Goal: Task Accomplishment & Management: Manage account settings

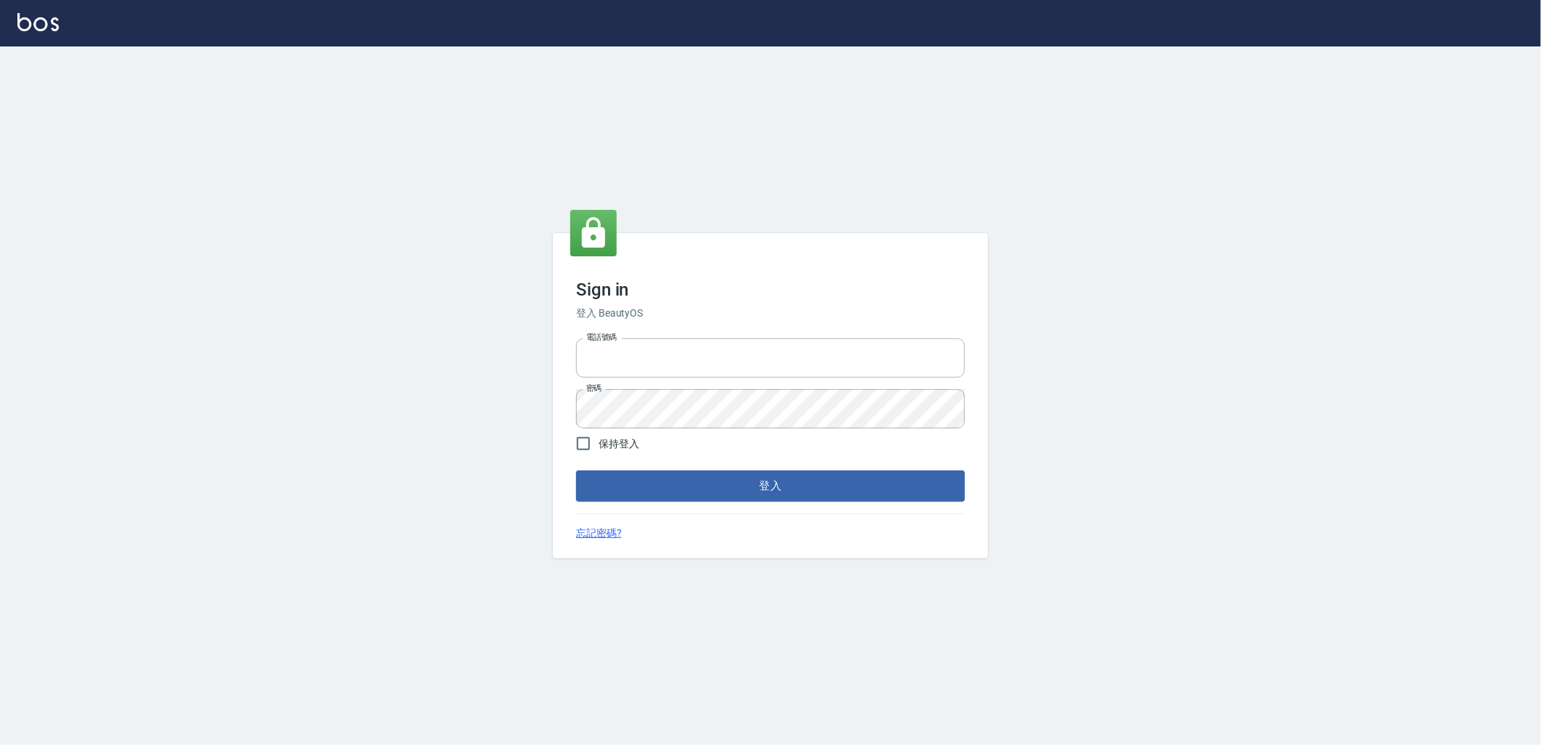
type input "0966699976"
click at [755, 502] on div "Sign in 登入 BeautyOS 電話號碼 0966699976 電話號碼 密碼 密碼 保持登入 登入 忘記密碼?" at bounding box center [770, 395] width 435 height 324
drag, startPoint x: 755, startPoint y: 501, endPoint x: 770, endPoint y: 487, distance: 20.5
click at [770, 487] on button "登入" at bounding box center [770, 485] width 389 height 30
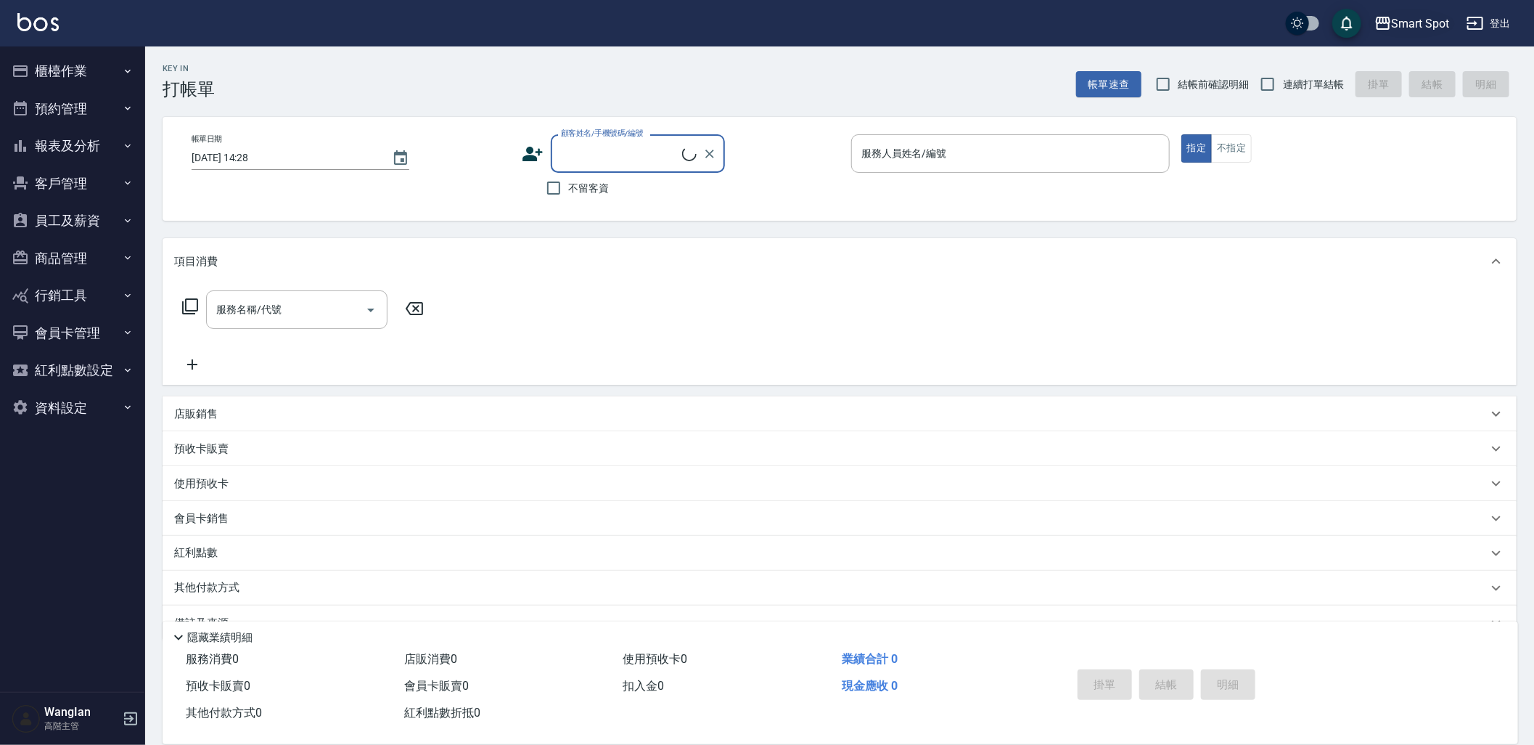
click at [1426, 20] on div "Smart Spot" at bounding box center [1421, 24] width 58 height 18
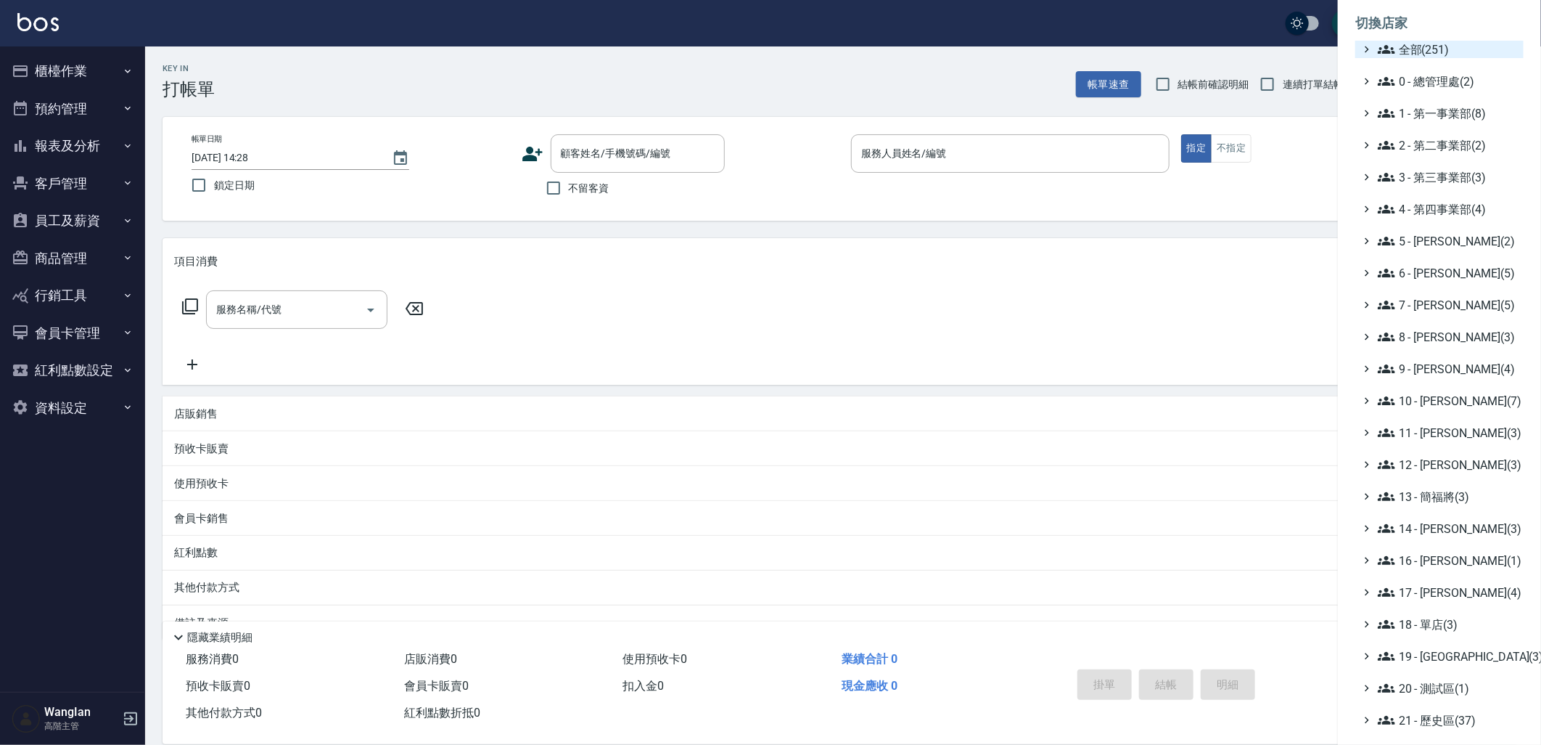
click at [1421, 49] on span "全部(251)" at bounding box center [1448, 49] width 140 height 17
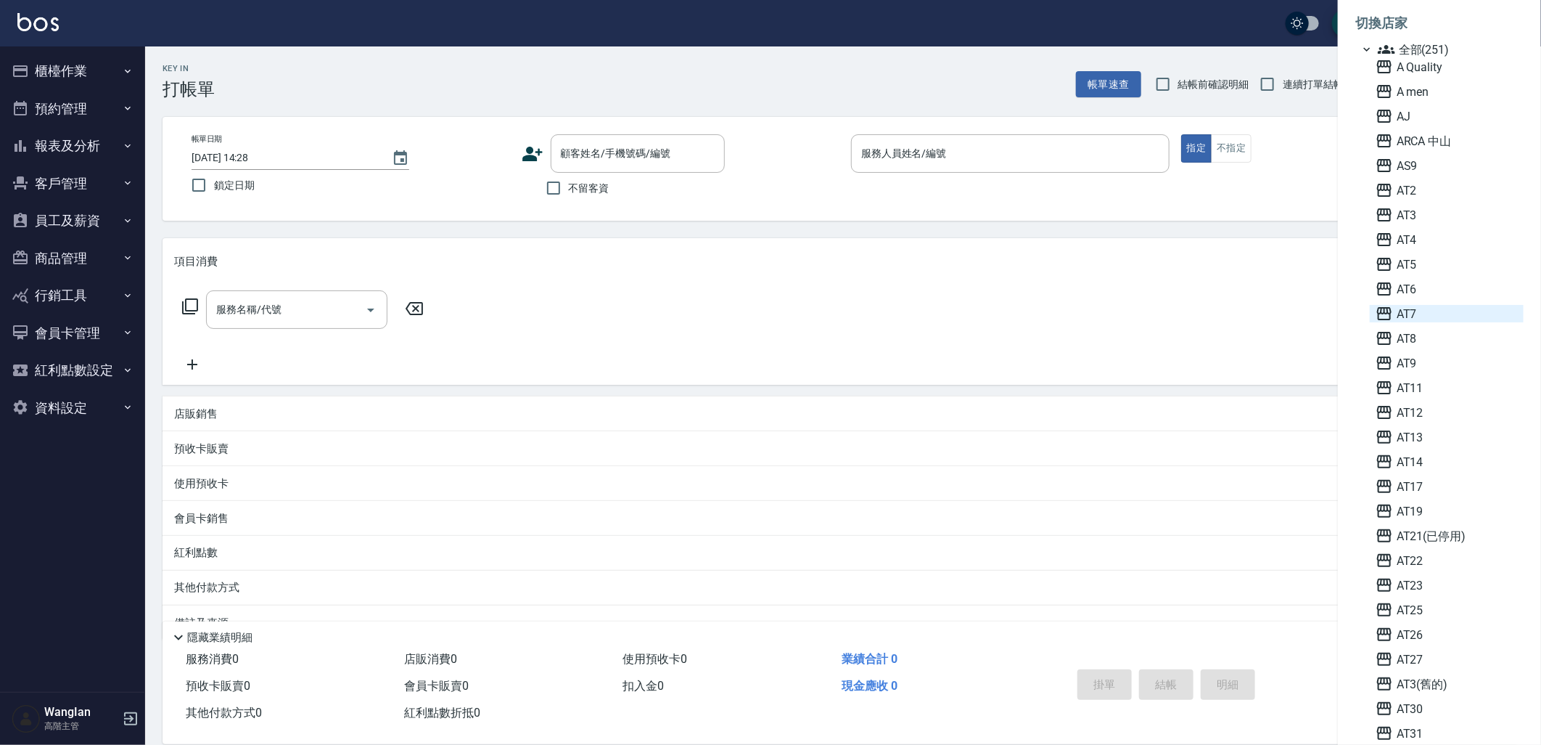
click at [1406, 318] on span "AT7" at bounding box center [1447, 313] width 142 height 17
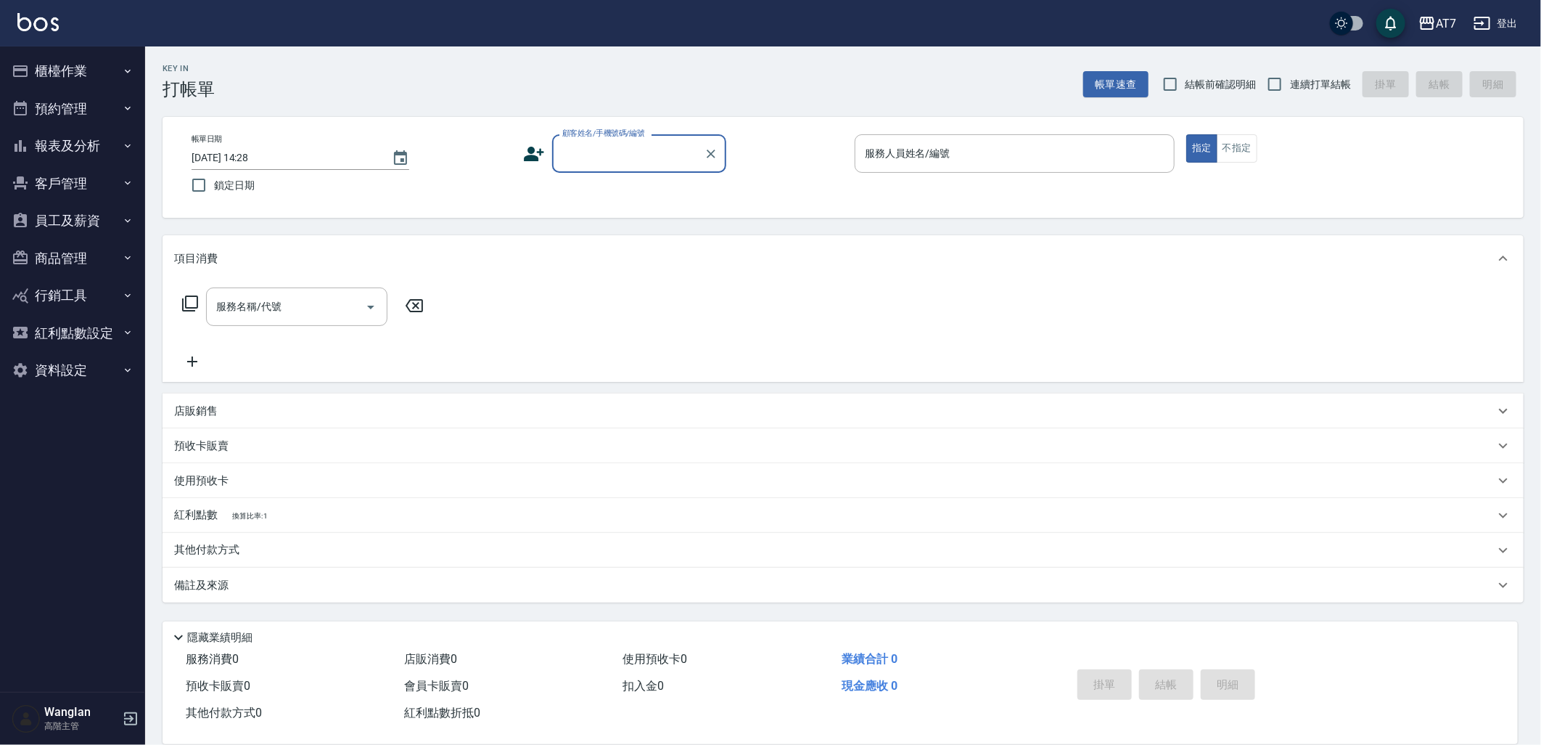
click at [83, 221] on button "員工及薪資" at bounding box center [73, 221] width 134 height 38
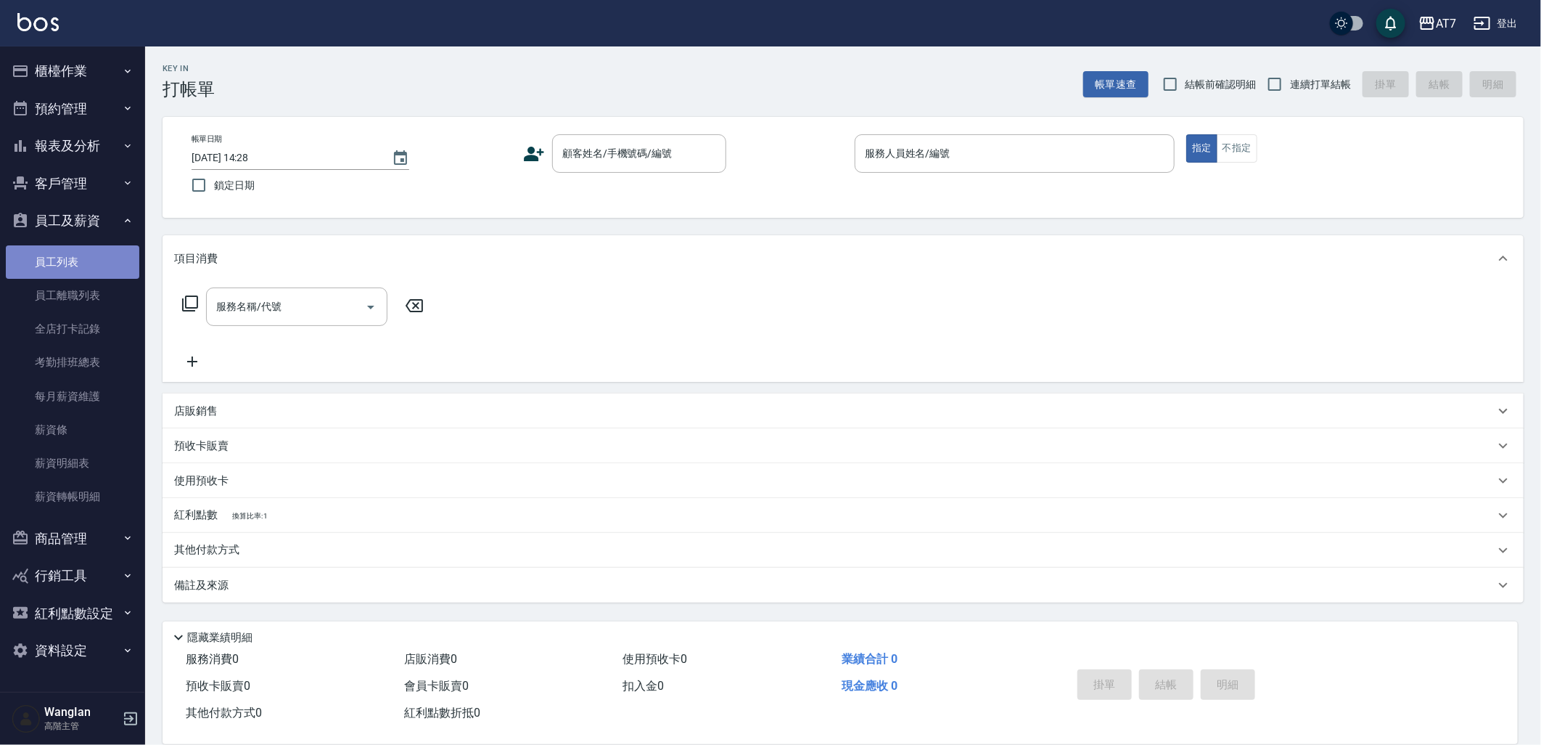
click at [78, 256] on link "員工列表" at bounding box center [73, 261] width 134 height 33
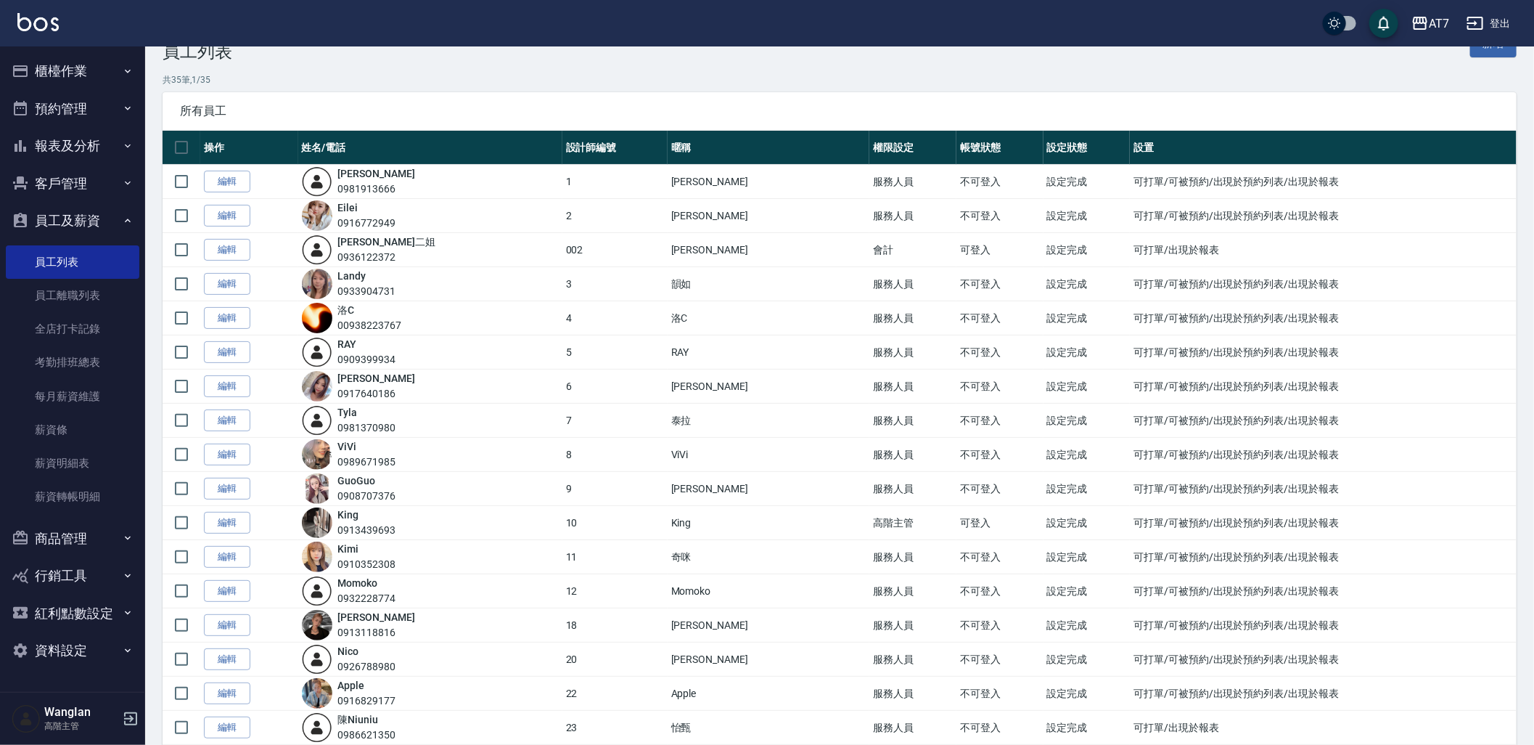
scroll to position [81, 0]
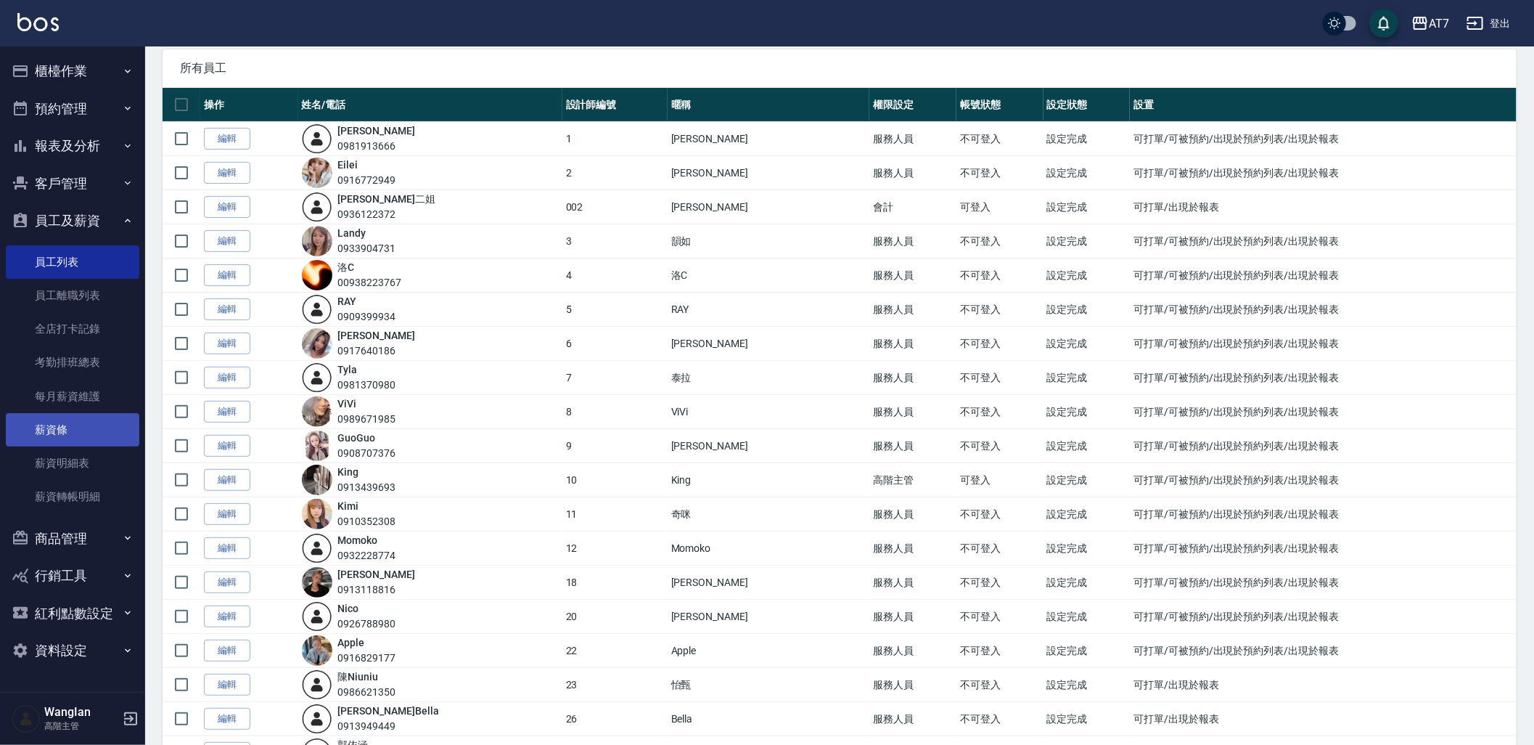
click at [92, 439] on link "薪資條" at bounding box center [73, 429] width 134 height 33
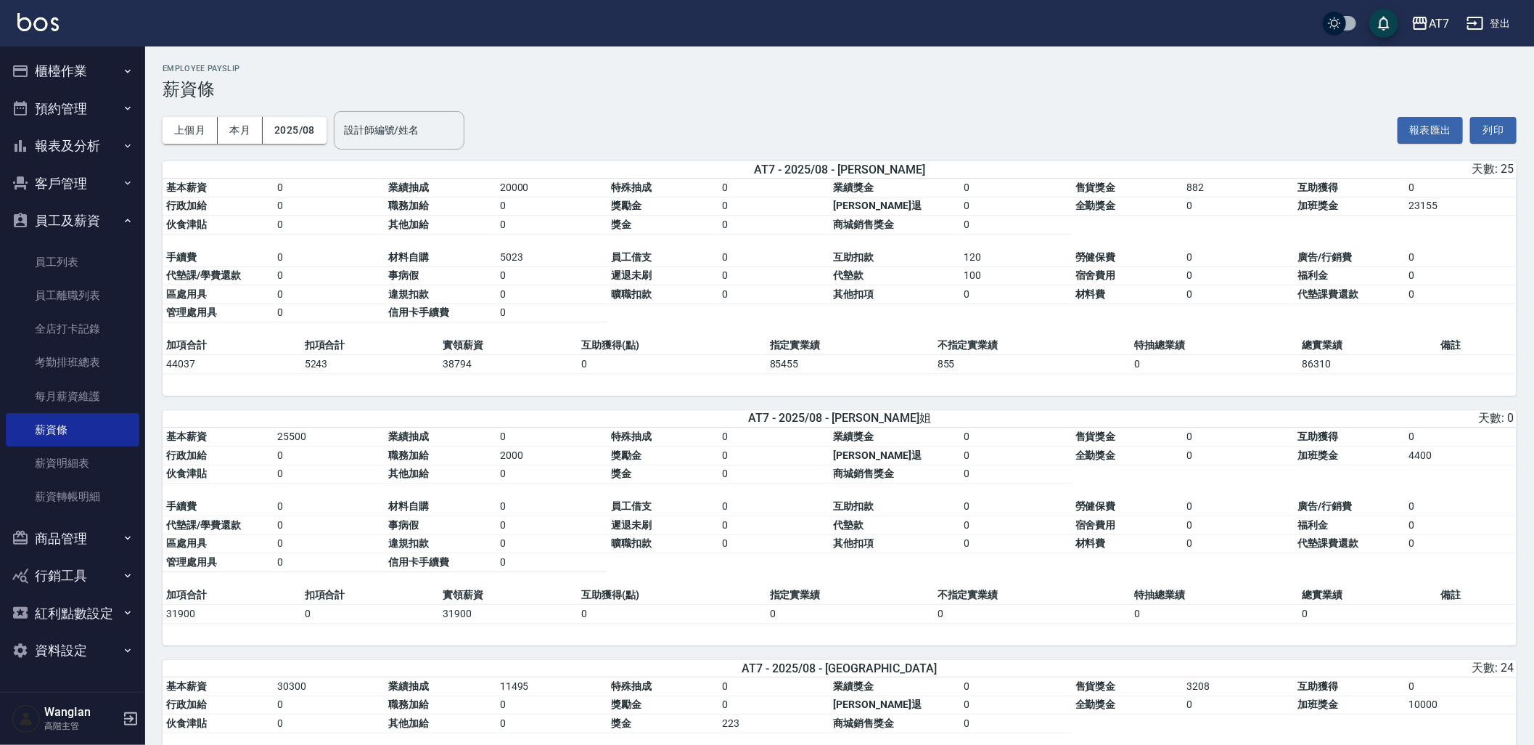
click at [1092, 324] on table "基本薪資 0 業績抽成 20000 特殊抽成 0 業績獎金 0 售貨獎金 882 互助獲得 0 行政加給 0 職務加給 0 獎勵金 0 勞健保勞退 0 全勤獎…" at bounding box center [840, 258] width 1354 height 158
click at [194, 127] on button "上個月" at bounding box center [190, 130] width 55 height 27
click at [295, 125] on button "2025/08" at bounding box center [295, 130] width 64 height 27
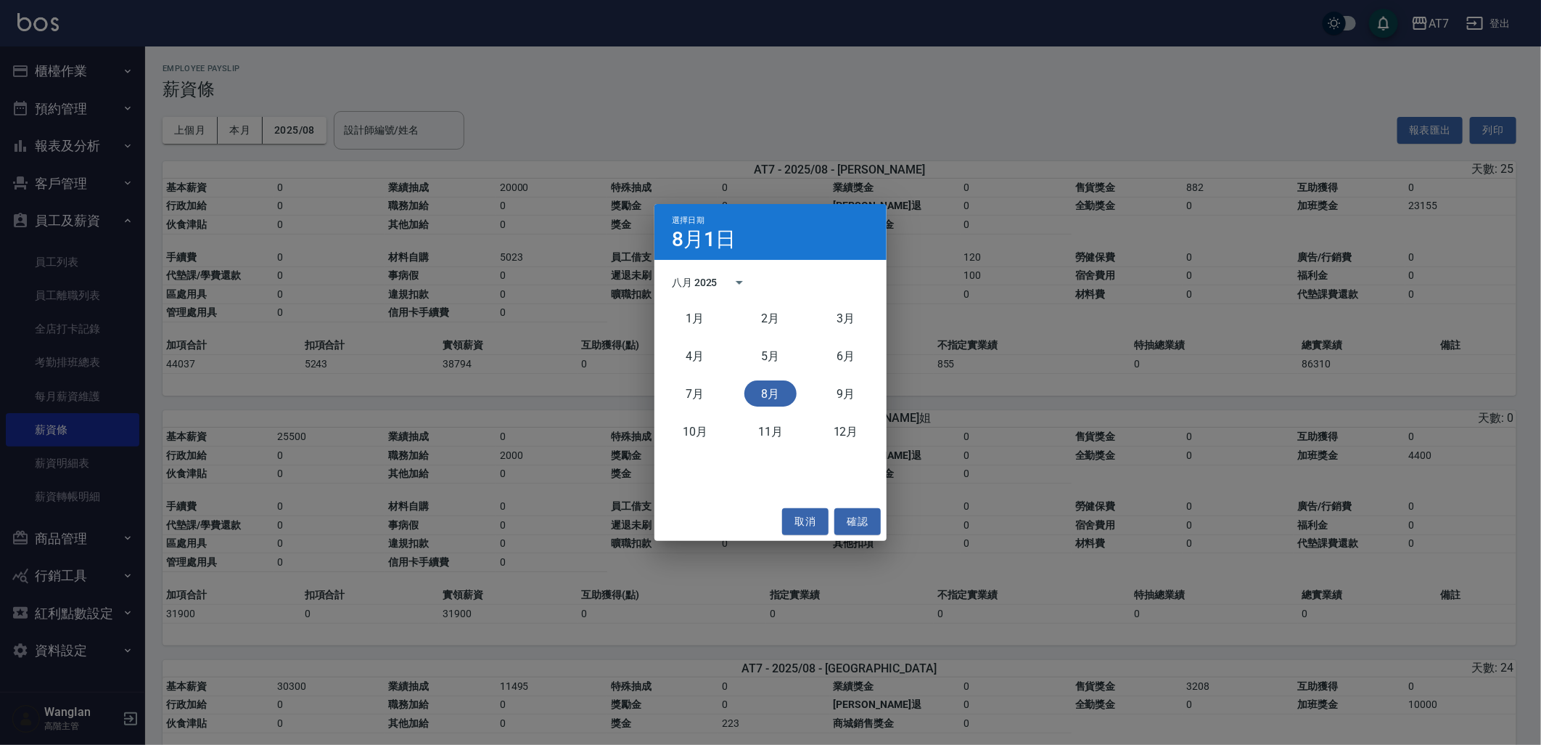
click at [697, 276] on div "八月 2025" at bounding box center [695, 282] width 46 height 15
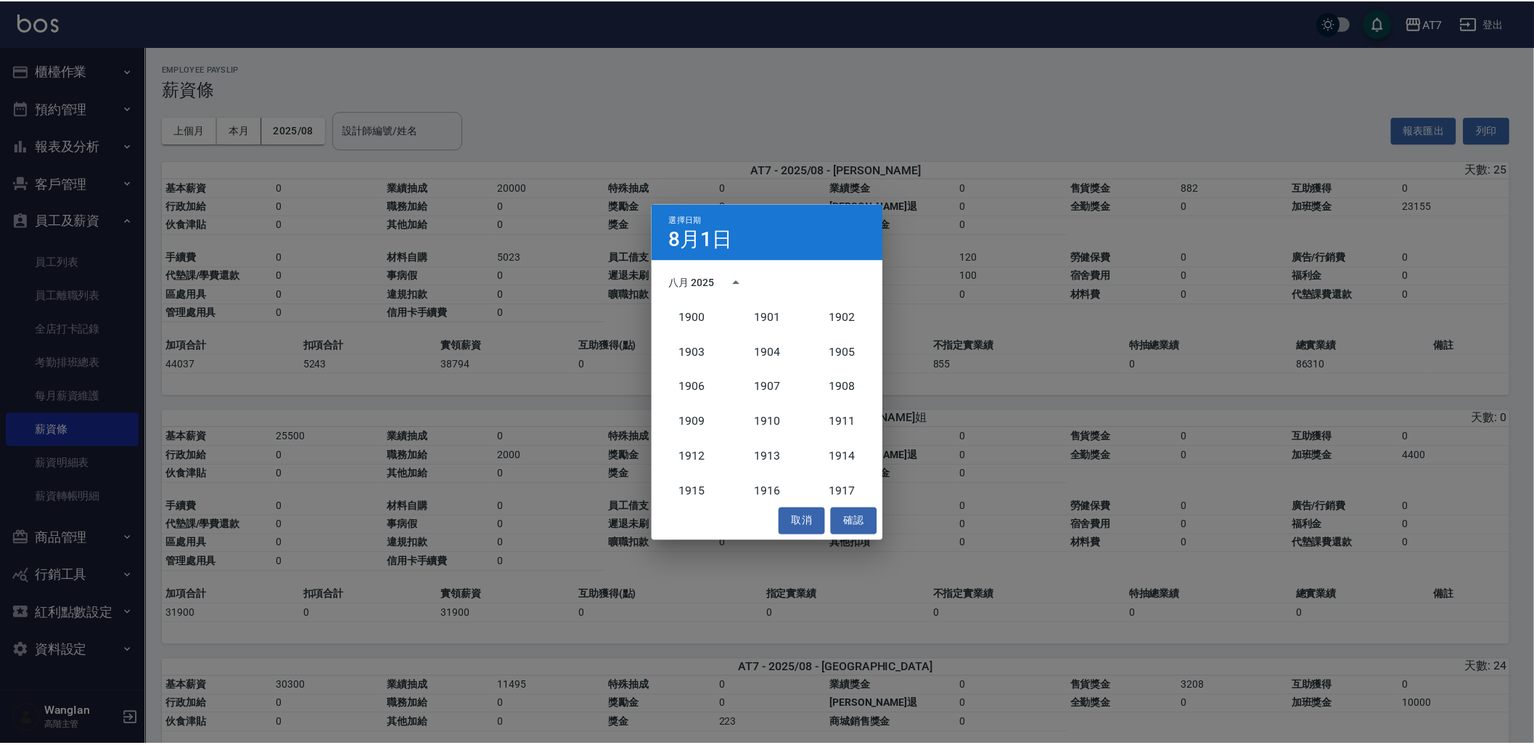
scroll to position [1343, 0]
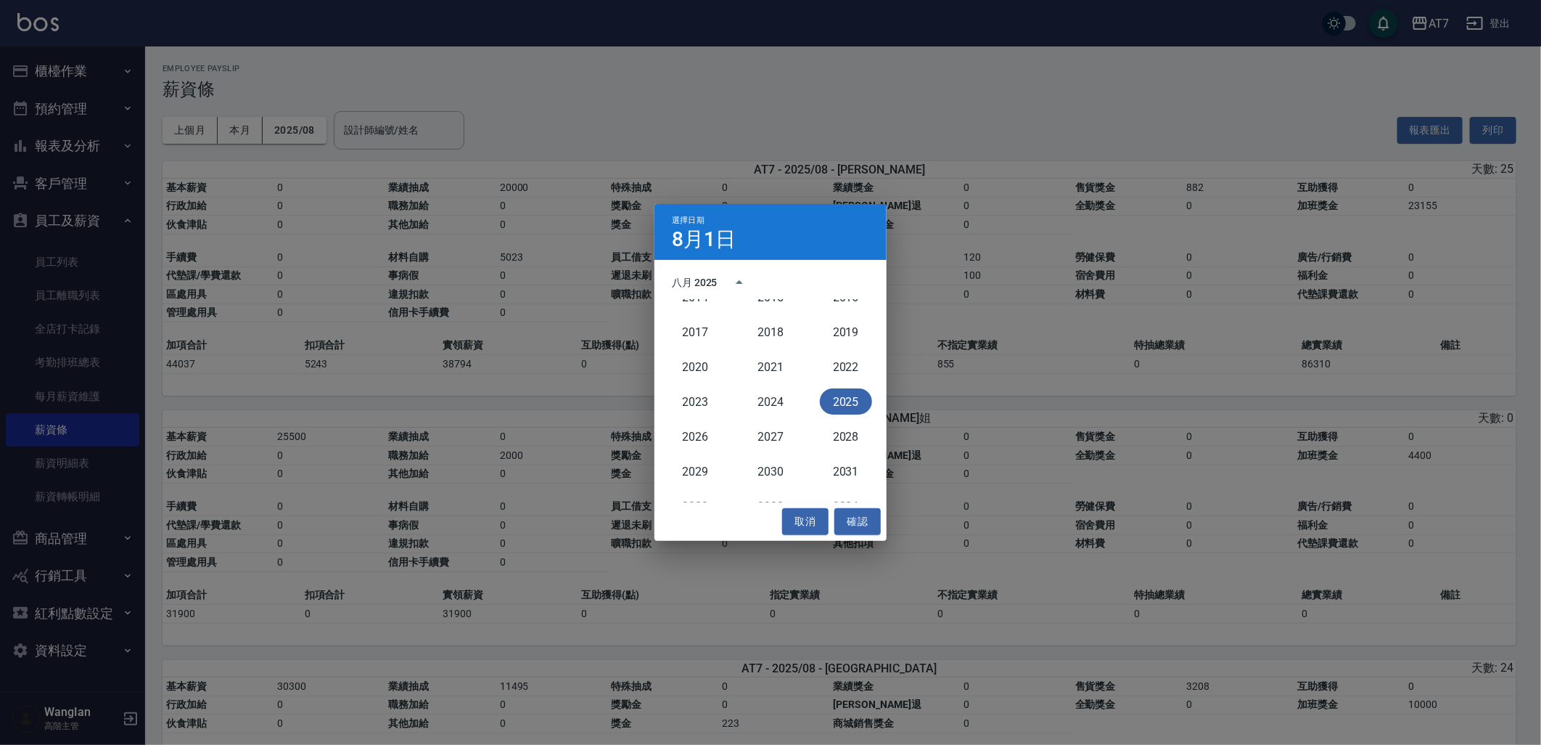
click at [832, 393] on button "2025" at bounding box center [846, 401] width 52 height 26
click at [767, 396] on button "2024" at bounding box center [771, 401] width 52 height 26
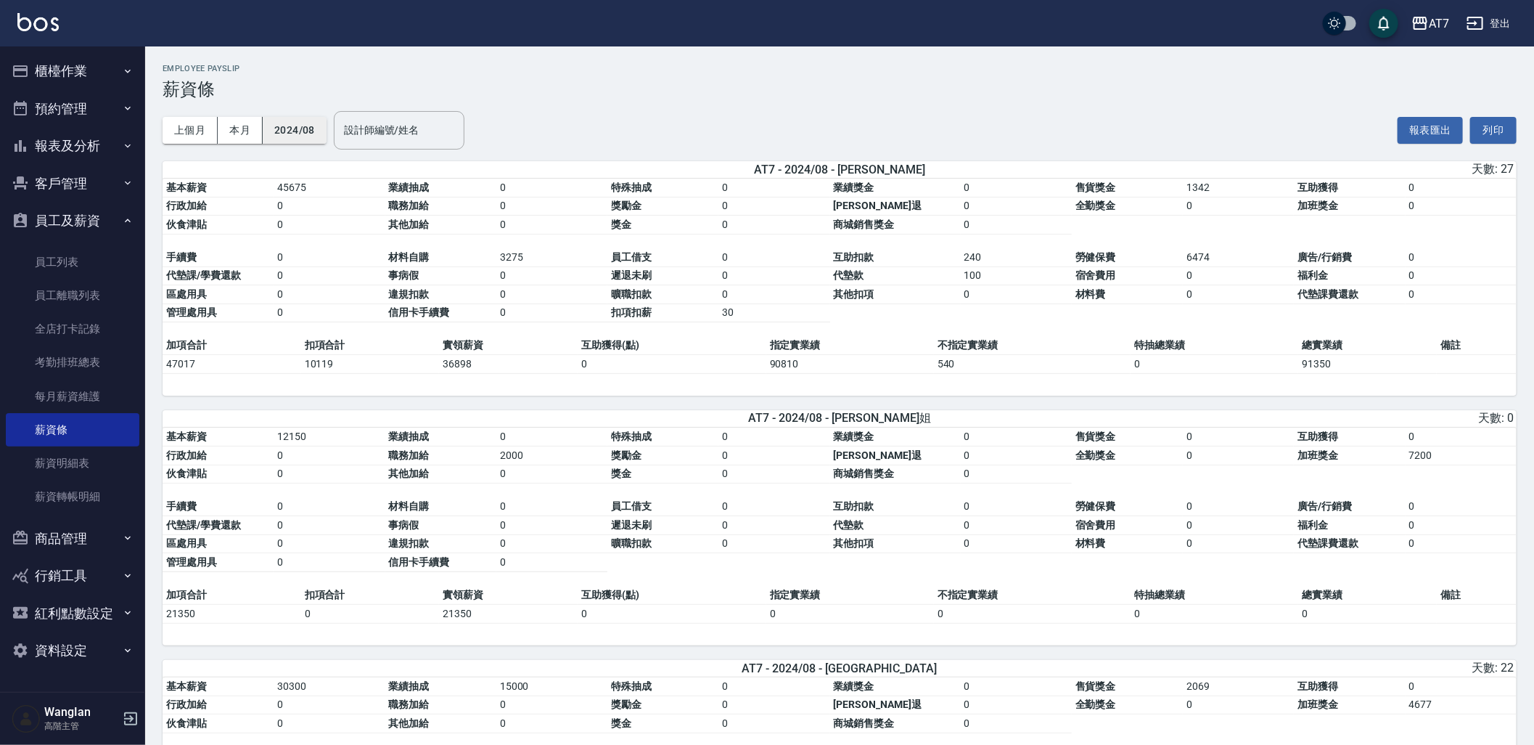
click at [316, 131] on button "2024/08" at bounding box center [295, 130] width 64 height 27
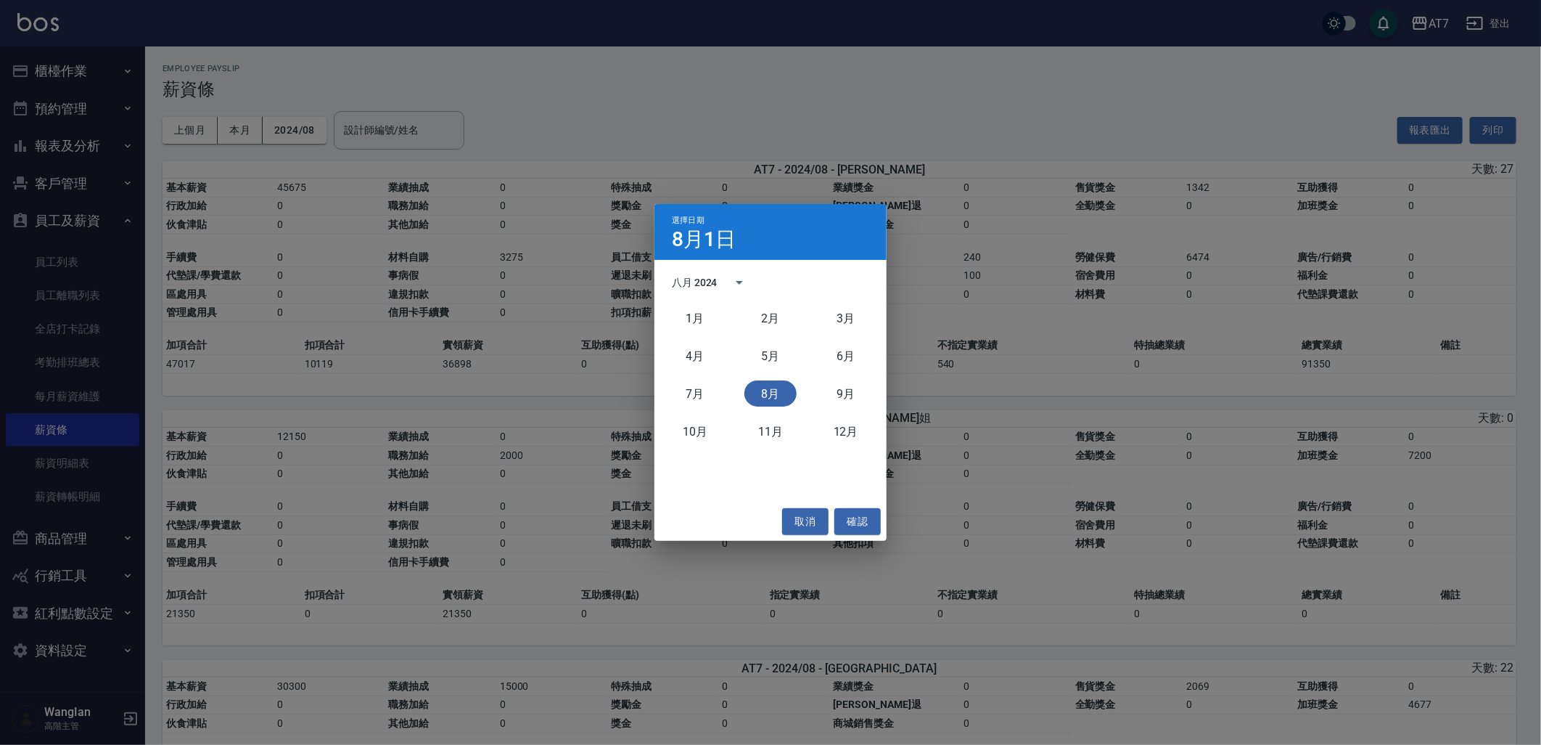
click at [765, 390] on button "8月" at bounding box center [771, 393] width 52 height 26
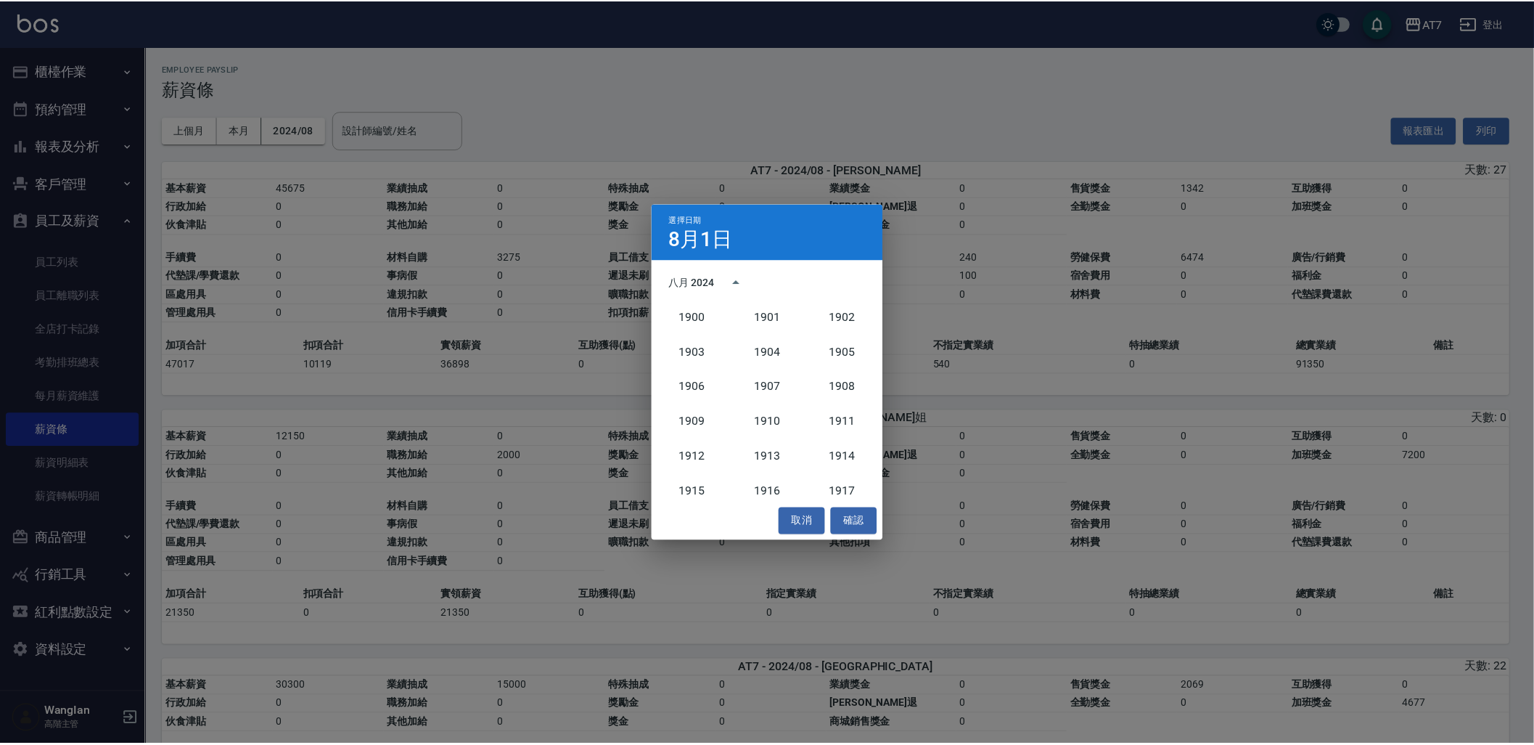
scroll to position [1343, 0]
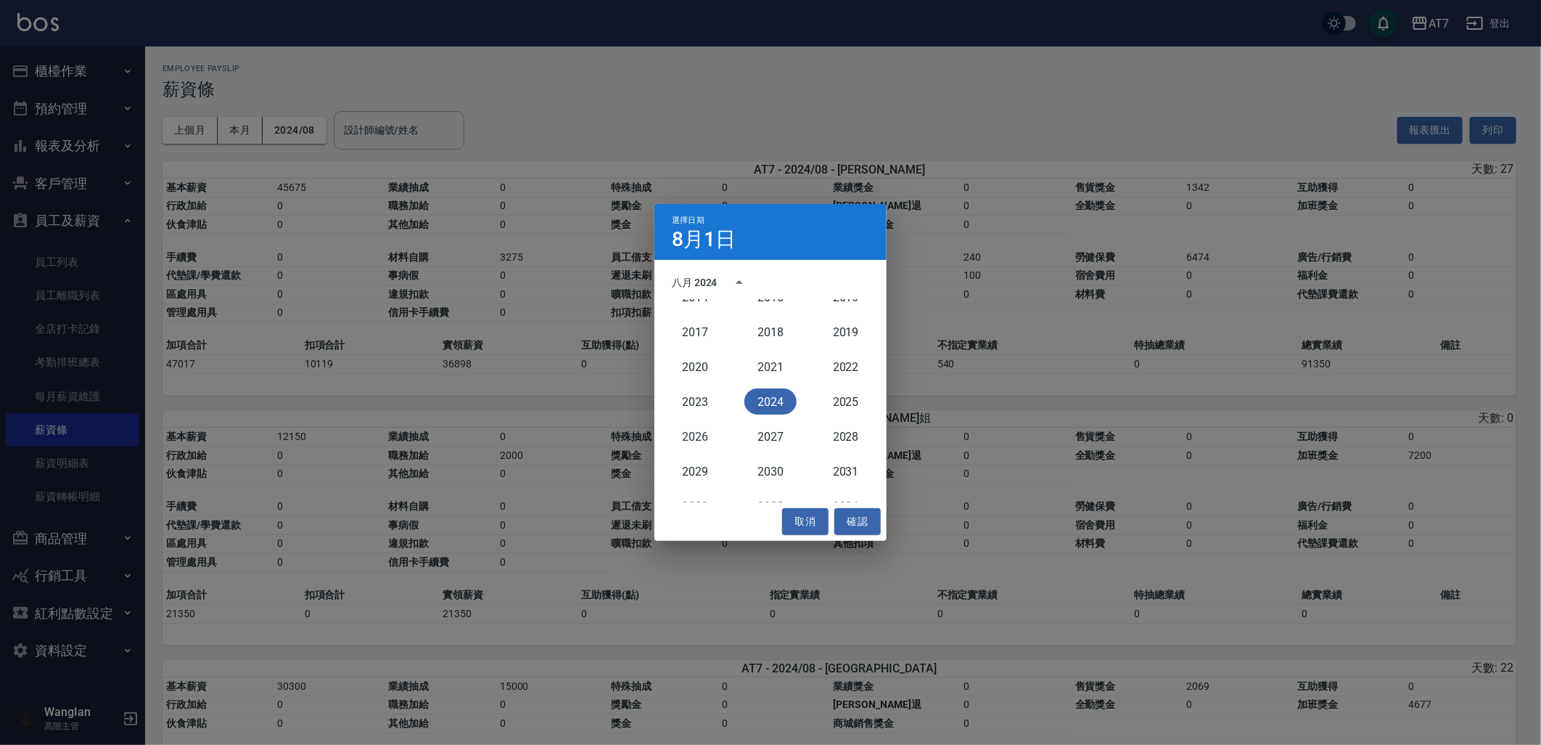
click at [776, 409] on button "2024" at bounding box center [771, 401] width 52 height 26
click at [777, 403] on button "2024" at bounding box center [771, 401] width 52 height 26
click at [709, 287] on div "八月 2024" at bounding box center [695, 282] width 46 height 15
click at [782, 356] on button "5月" at bounding box center [771, 356] width 52 height 26
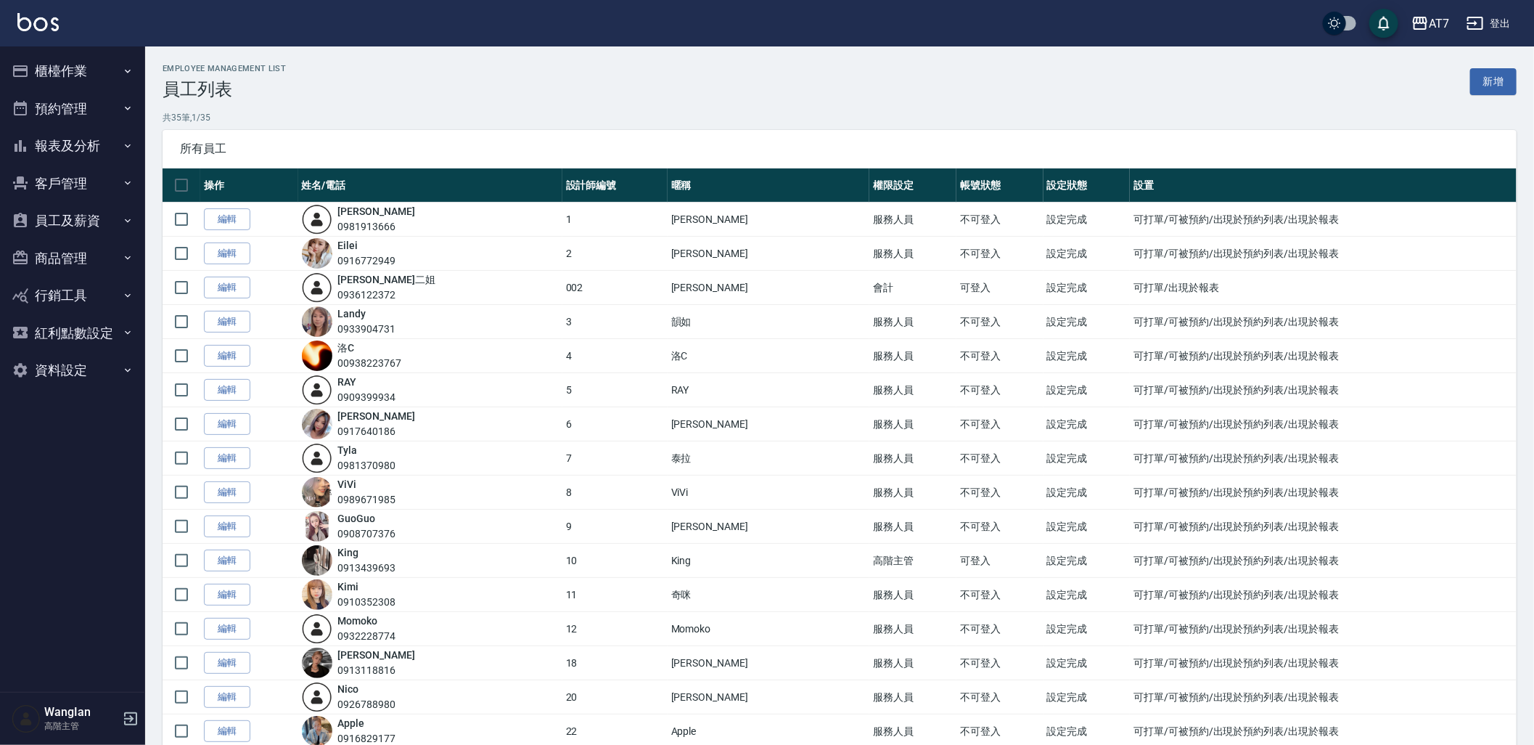
scroll to position [530, 0]
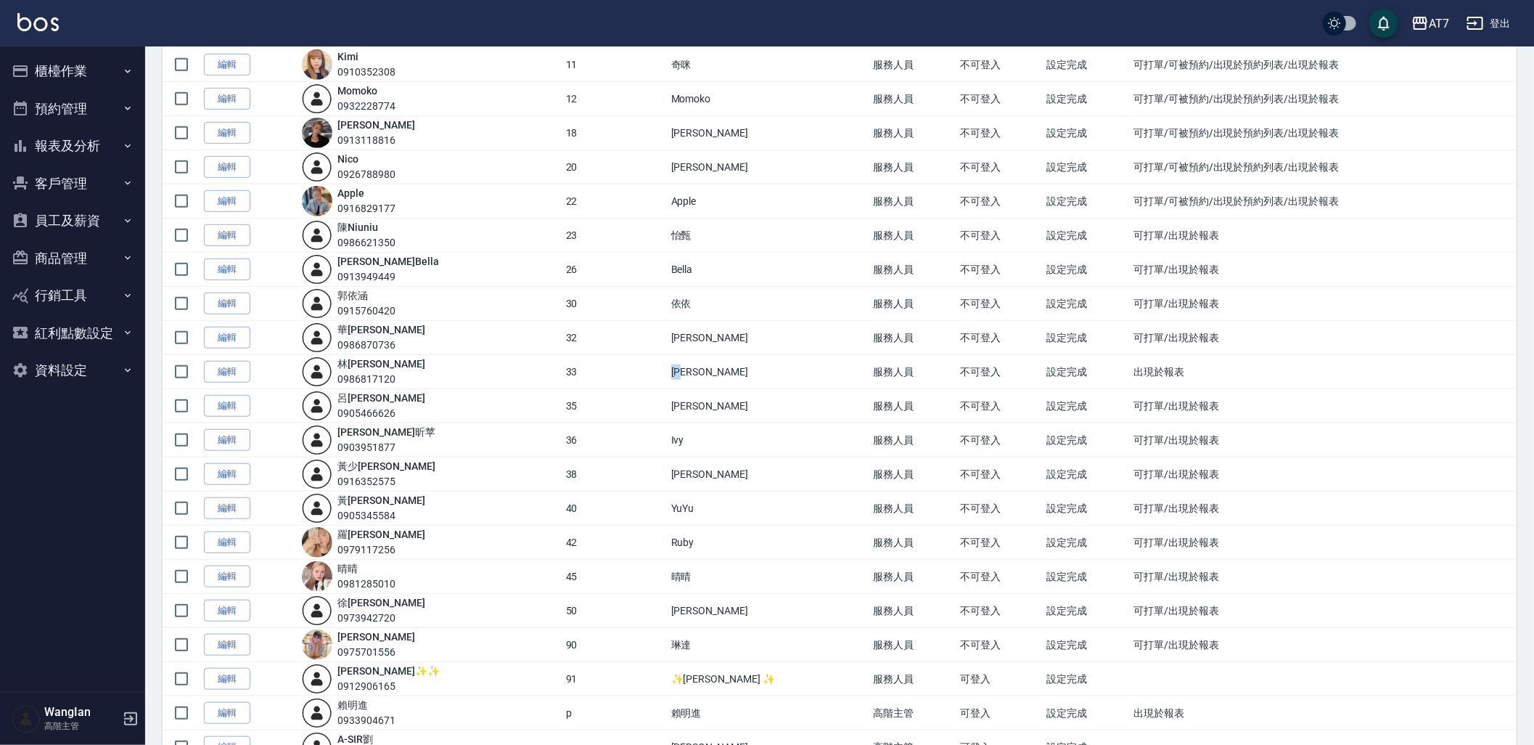
drag, startPoint x: 614, startPoint y: 374, endPoint x: 670, endPoint y: 378, distance: 56.0
click at [670, 378] on tr "編輯 林 利雯 0986817120 33 雯雯 服務人員 不可登入 設定完成 出現於報表" at bounding box center [840, 372] width 1354 height 34
copy tr "雯雯"
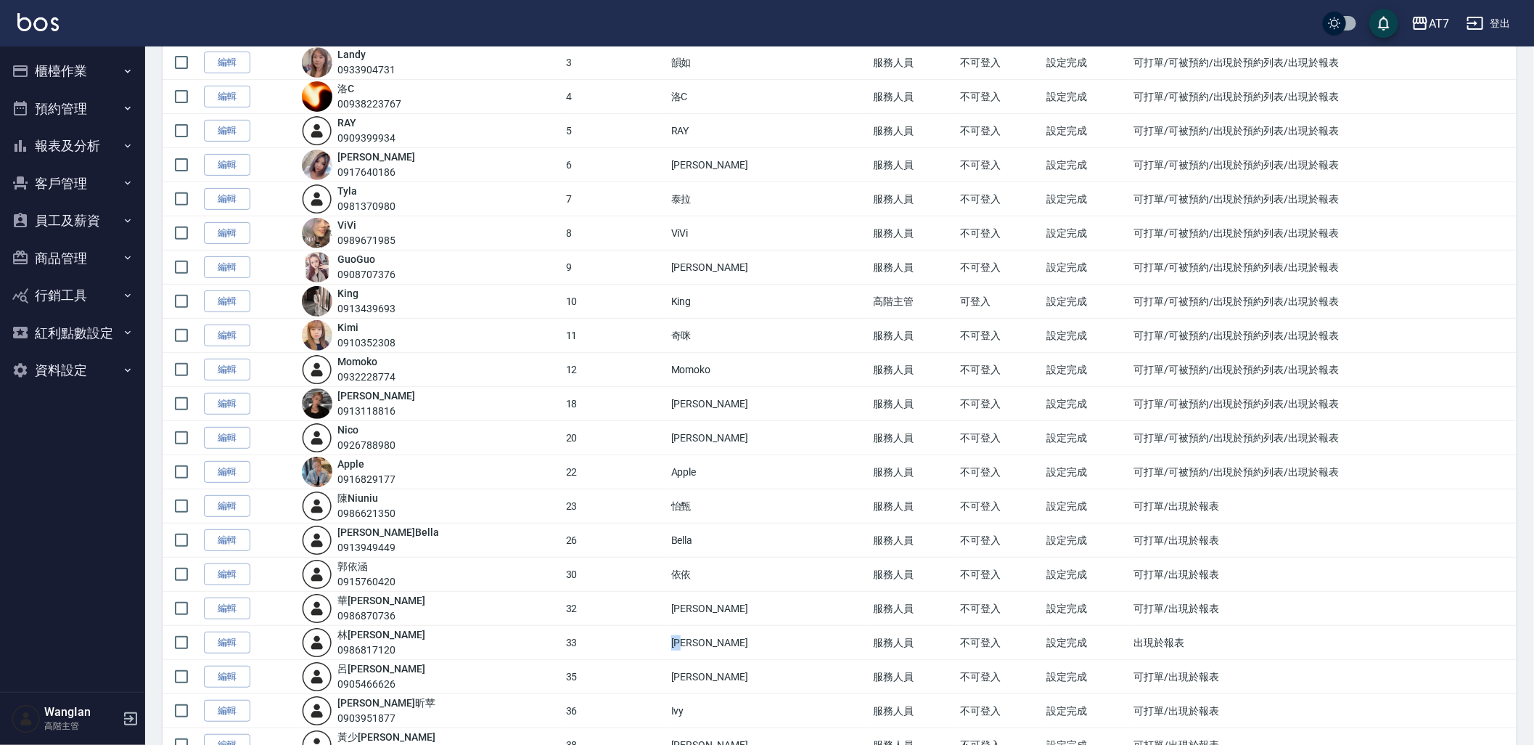
scroll to position [0, 0]
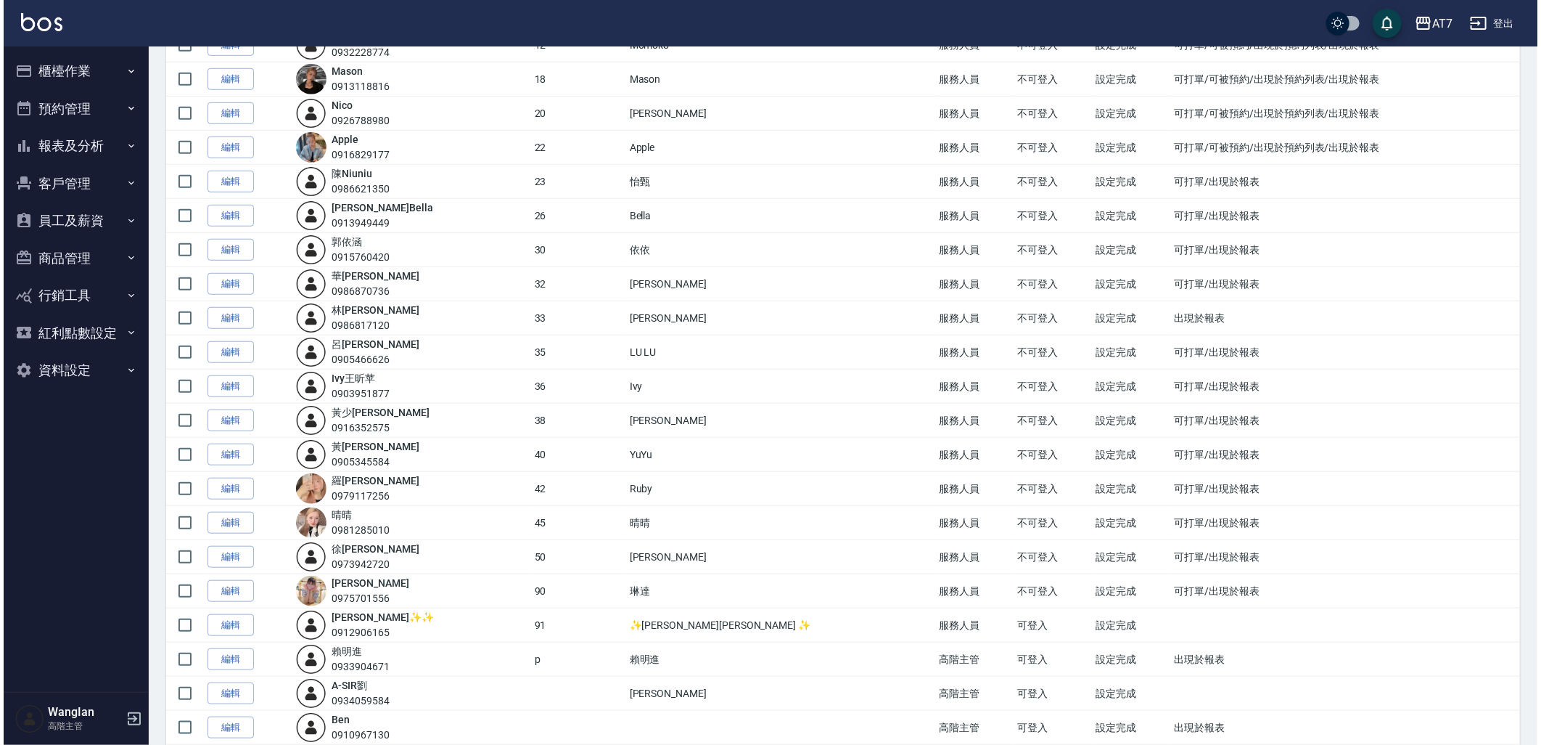
scroll to position [549, 0]
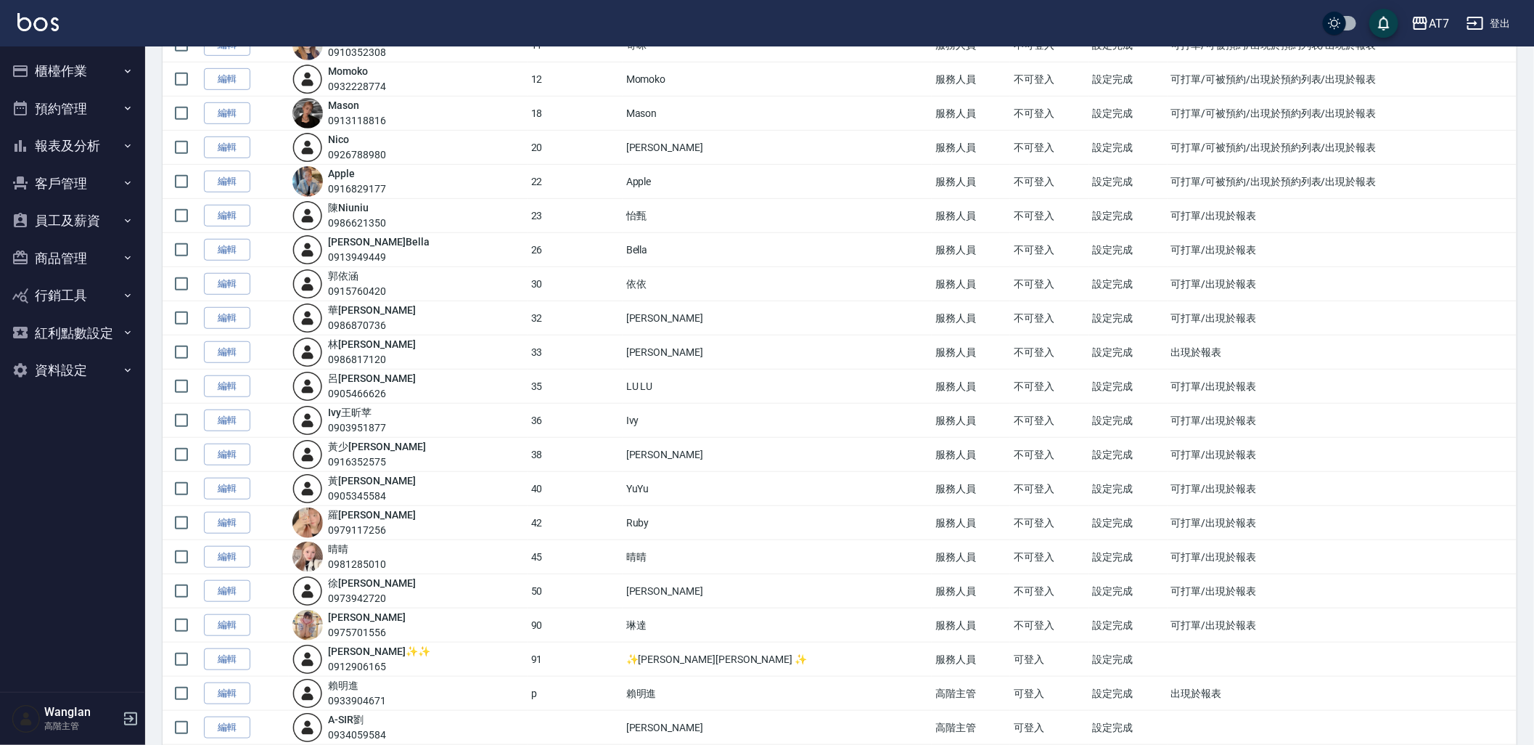
click at [1376, 271] on td "可打單/出現於報表" at bounding box center [1342, 284] width 349 height 34
click at [1245, 315] on td "可打單/出現於報表" at bounding box center [1342, 318] width 349 height 34
click at [1428, 35] on button "AT7" at bounding box center [1430, 24] width 49 height 30
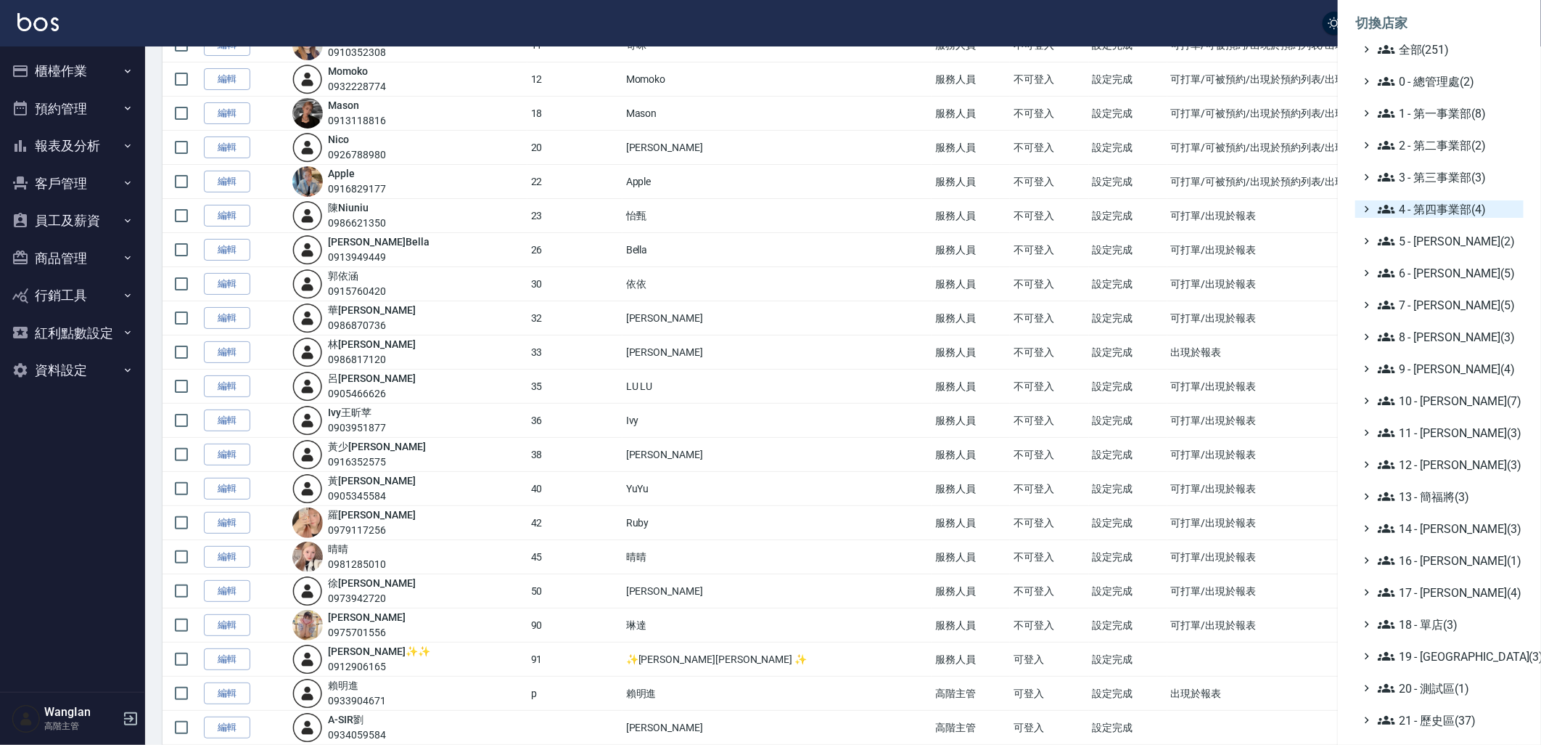
click at [1464, 202] on span "4 - 第四事業部(4)" at bounding box center [1448, 208] width 140 height 17
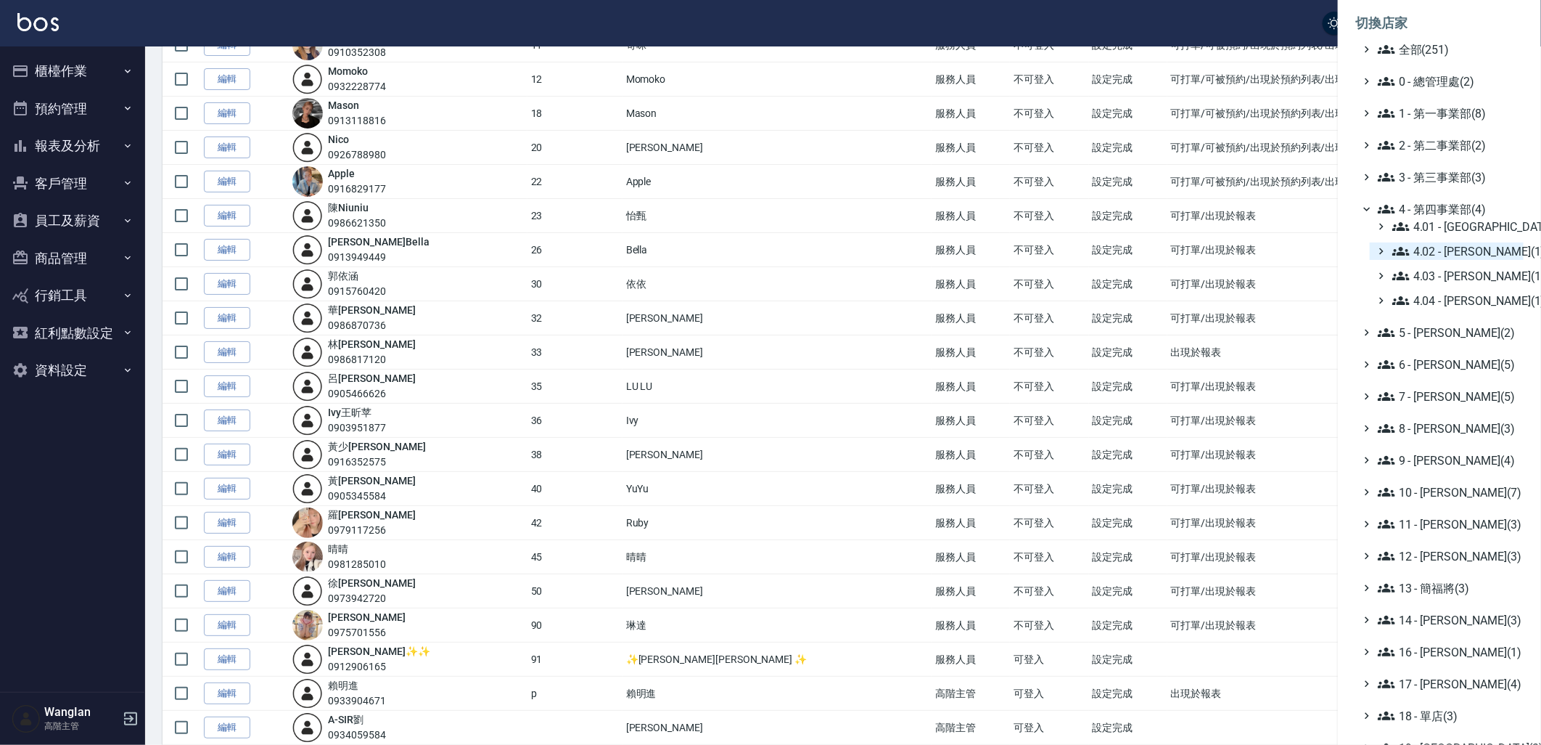
click at [1459, 251] on span "4.02 - [PERSON_NAME](1)" at bounding box center [1456, 250] width 126 height 17
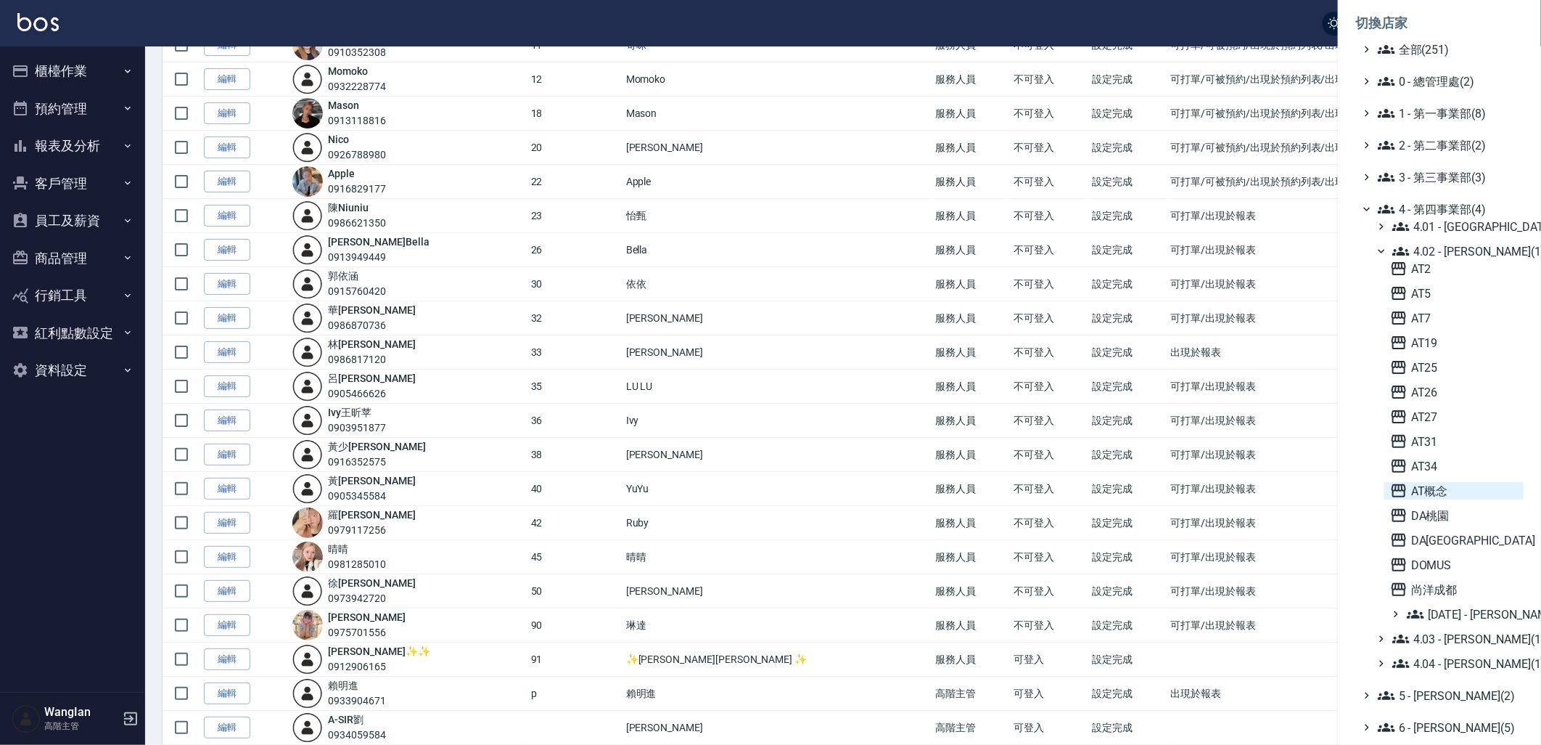
click at [1454, 491] on span "AT概念" at bounding box center [1454, 490] width 128 height 17
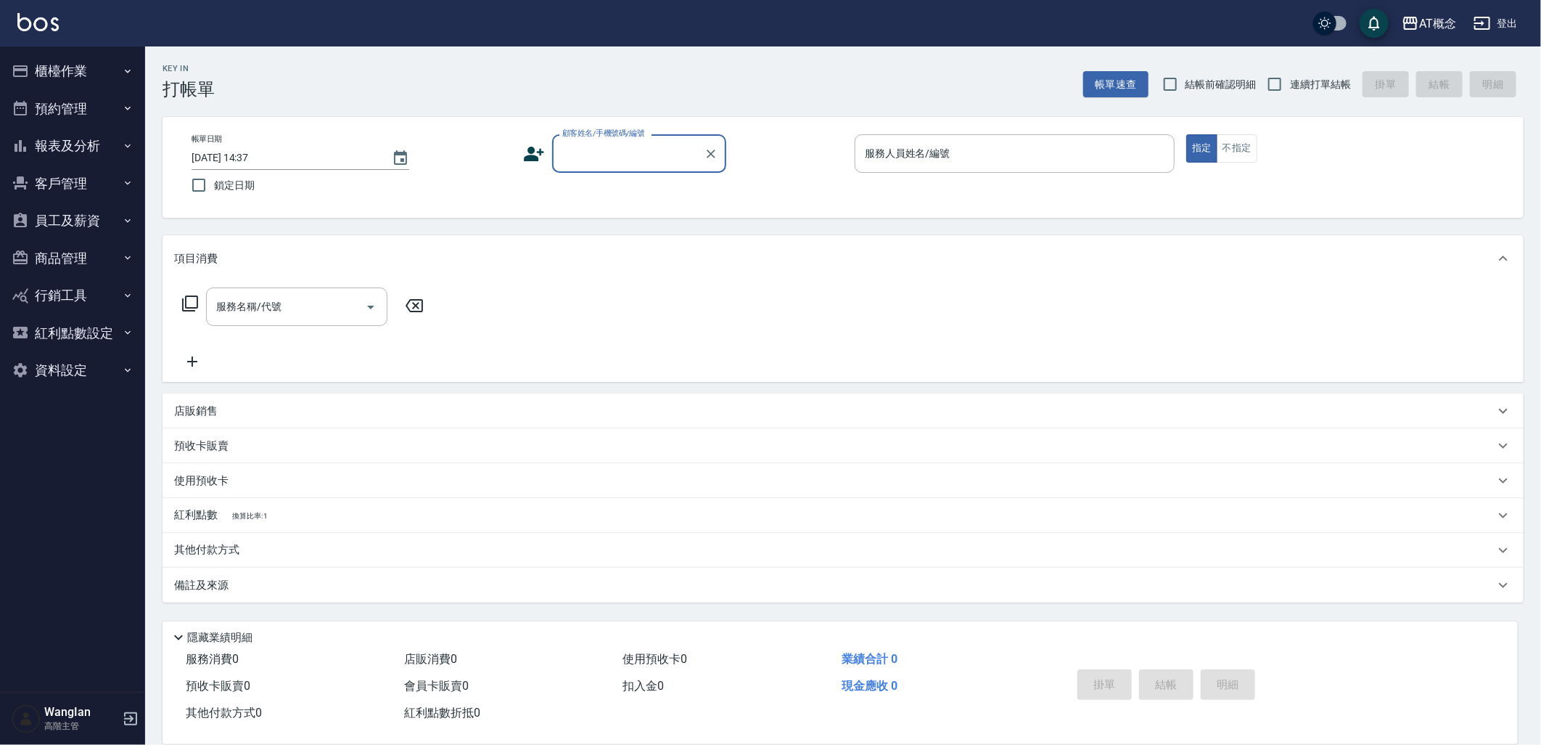
drag, startPoint x: 88, startPoint y: 266, endPoint x: 89, endPoint y: 210, distance: 55.2
click at [88, 265] on button "商品管理" at bounding box center [73, 258] width 134 height 38
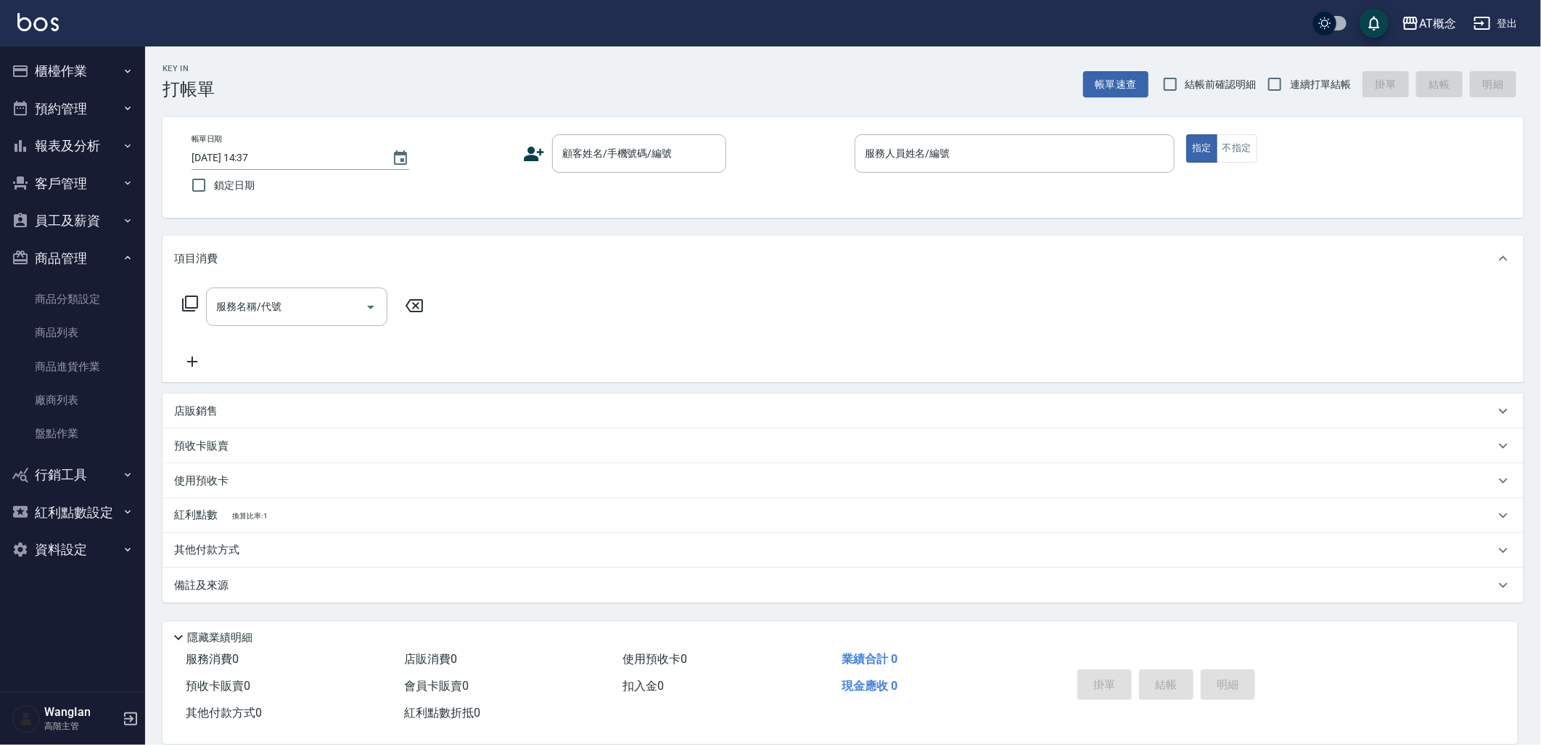
click at [89, 208] on button "員工及薪資" at bounding box center [73, 221] width 134 height 38
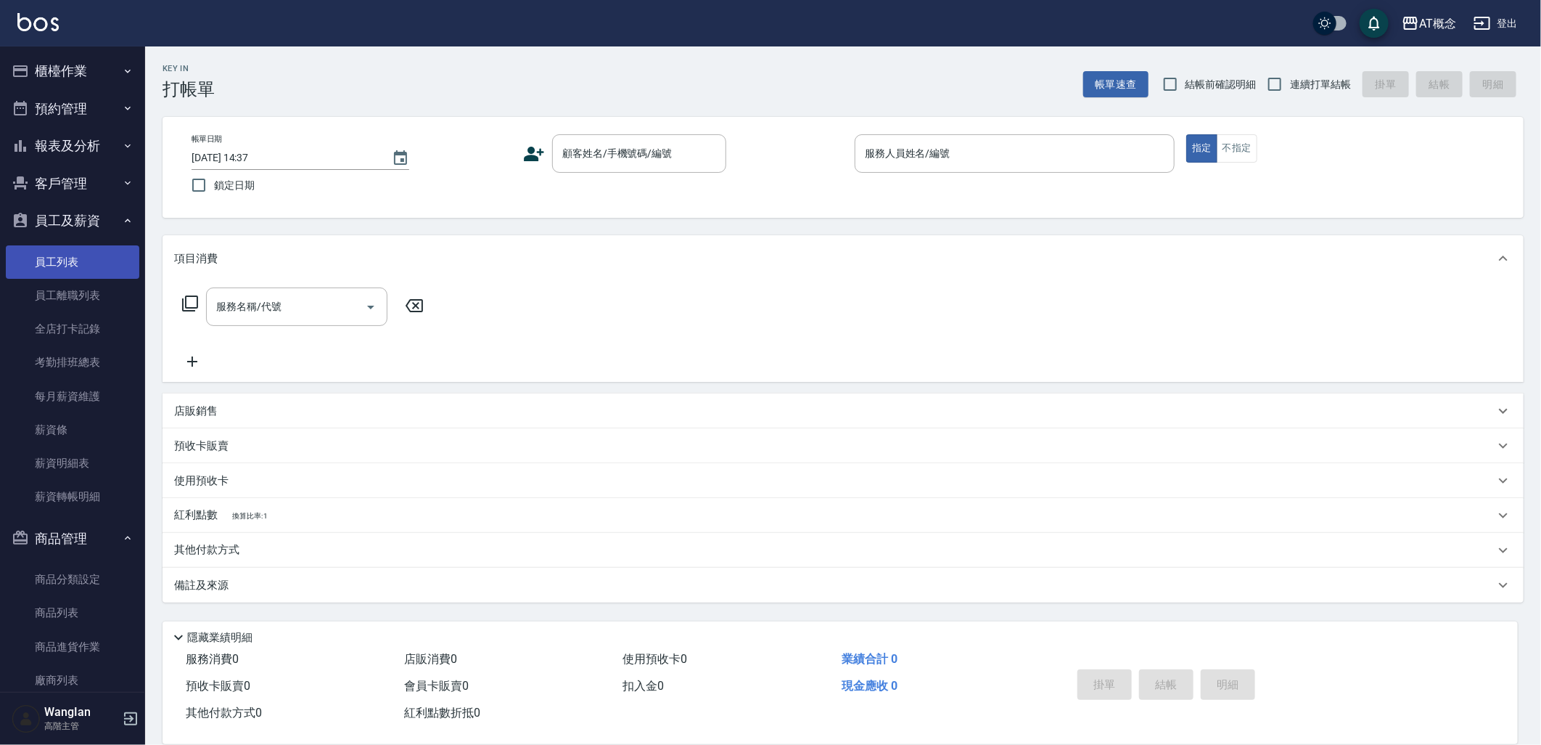
click at [93, 247] on link "員工列表" at bounding box center [73, 261] width 134 height 33
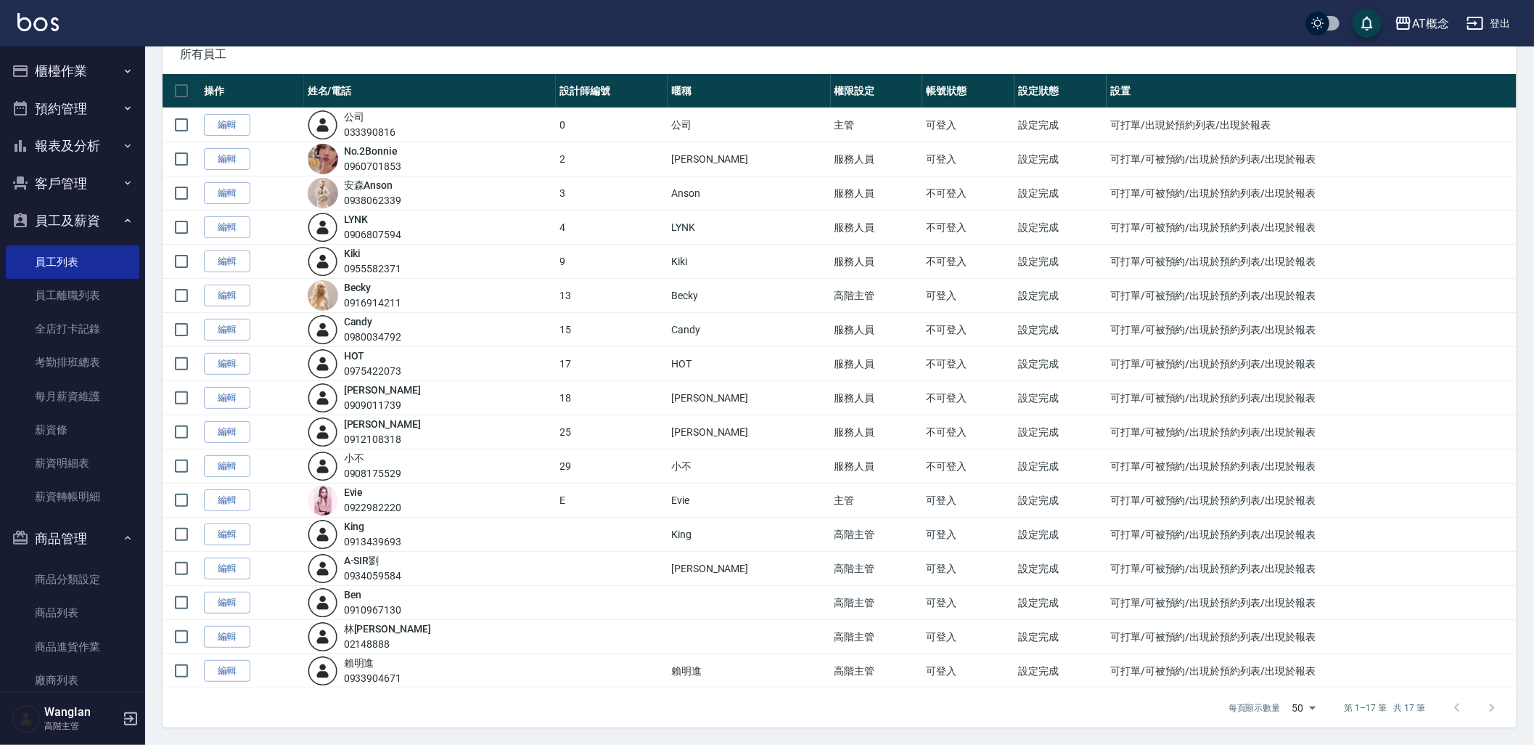
scroll to position [95, 0]
click at [395, 298] on div "0916914211" at bounding box center [373, 302] width 58 height 15
copy div "0916914211"
click at [61, 160] on button "報表及分析" at bounding box center [73, 146] width 134 height 38
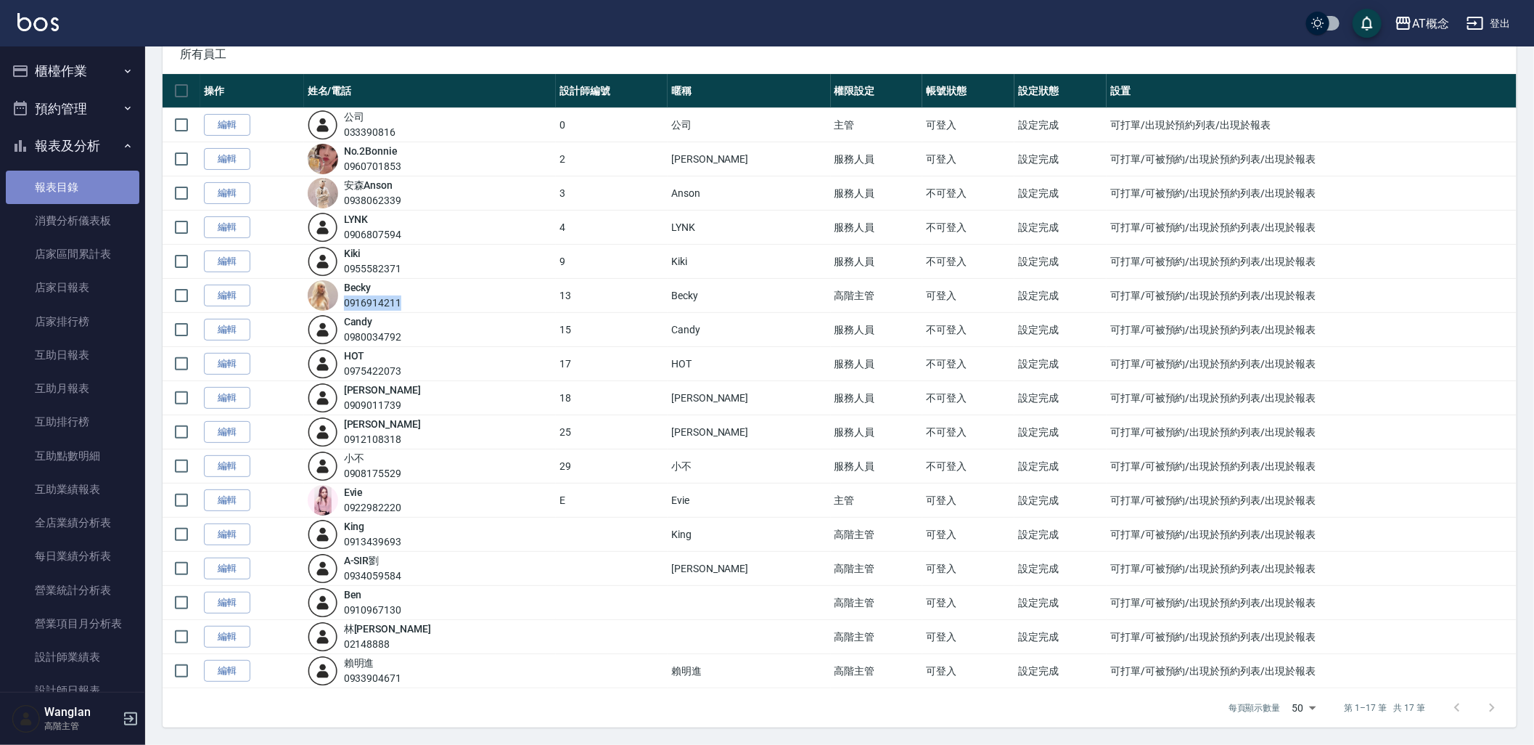
click at [75, 187] on link "報表目錄" at bounding box center [73, 187] width 134 height 33
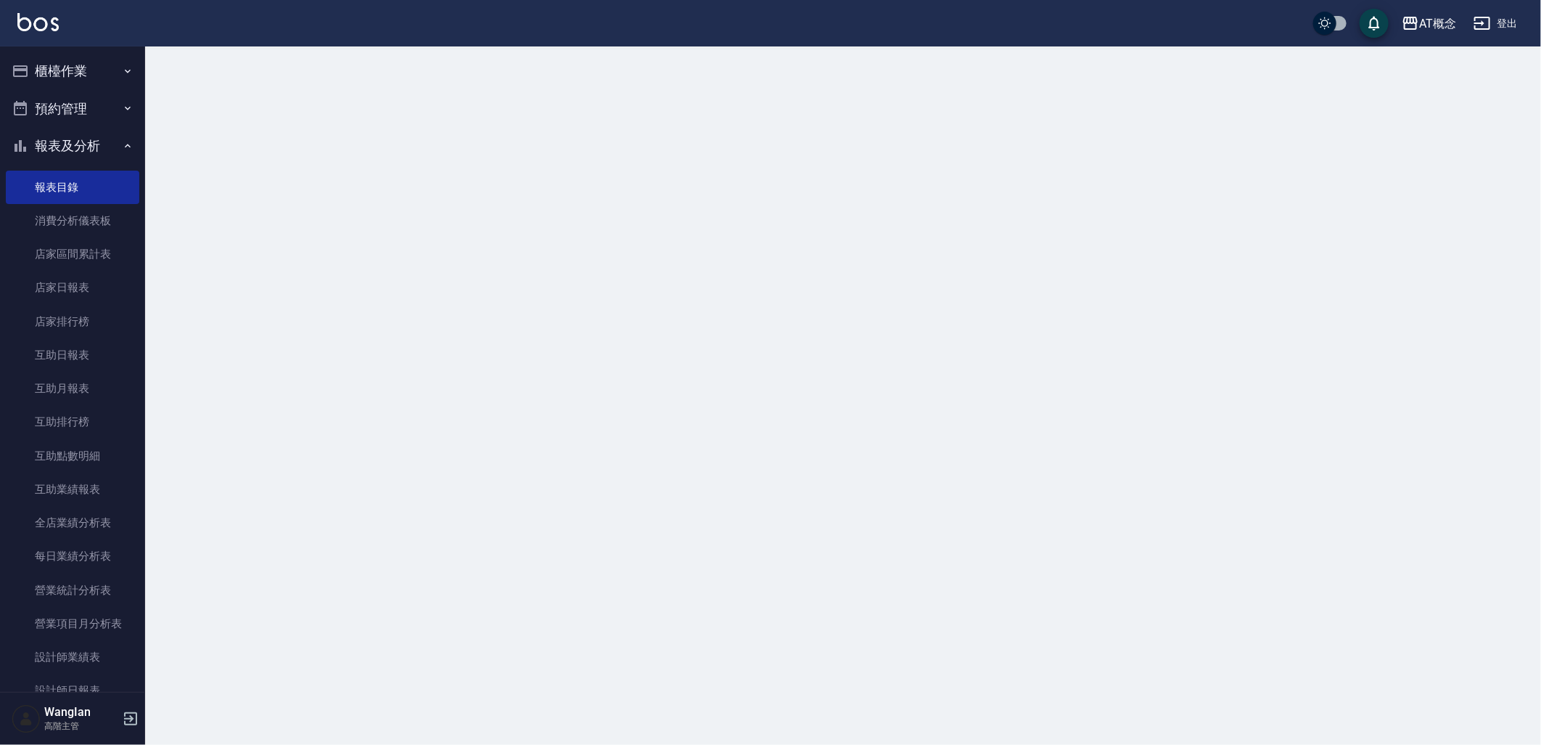
click at [104, 147] on button "報表及分析" at bounding box center [73, 146] width 134 height 38
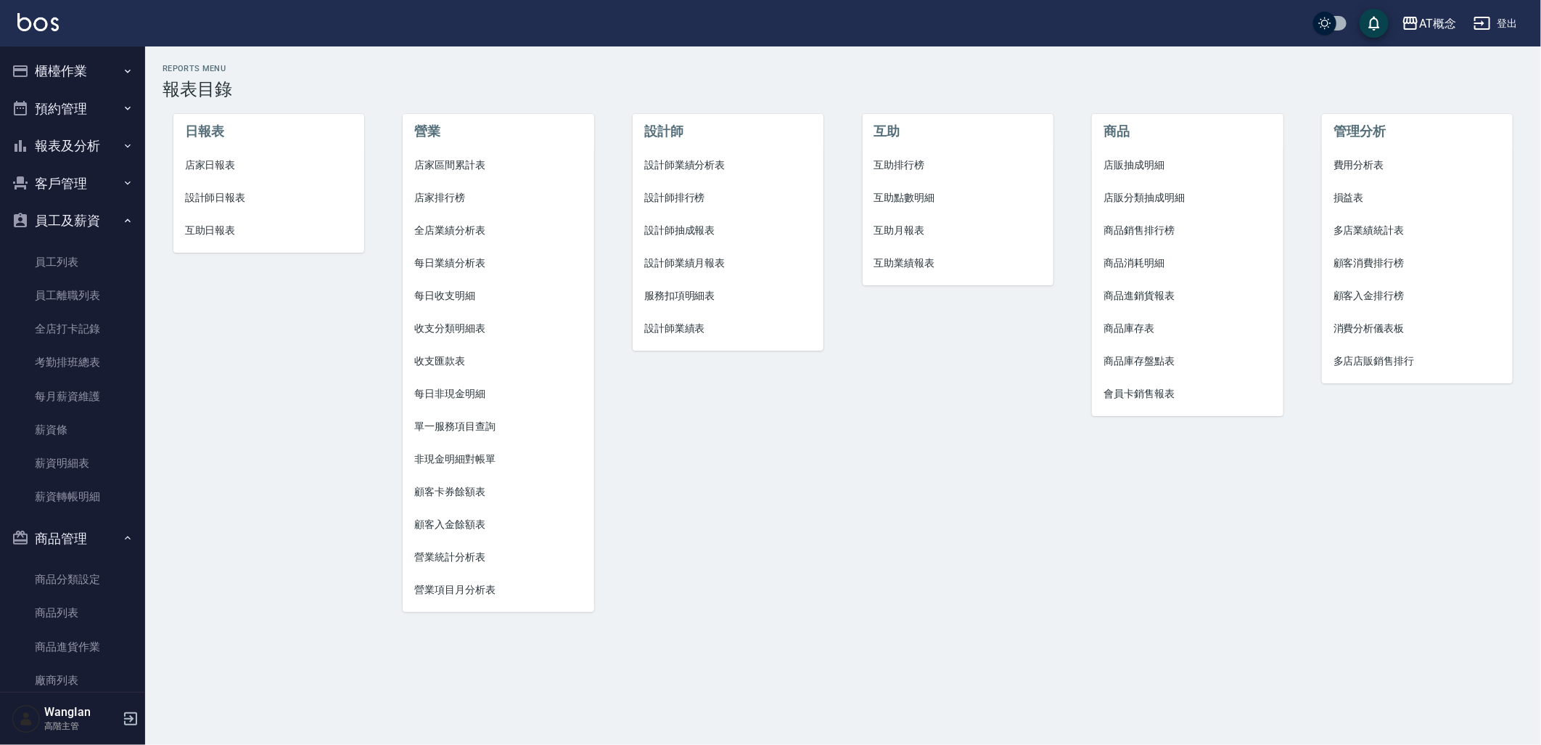
click at [103, 178] on button "客戶管理" at bounding box center [73, 184] width 134 height 38
click at [102, 112] on button "預約管理" at bounding box center [73, 109] width 134 height 38
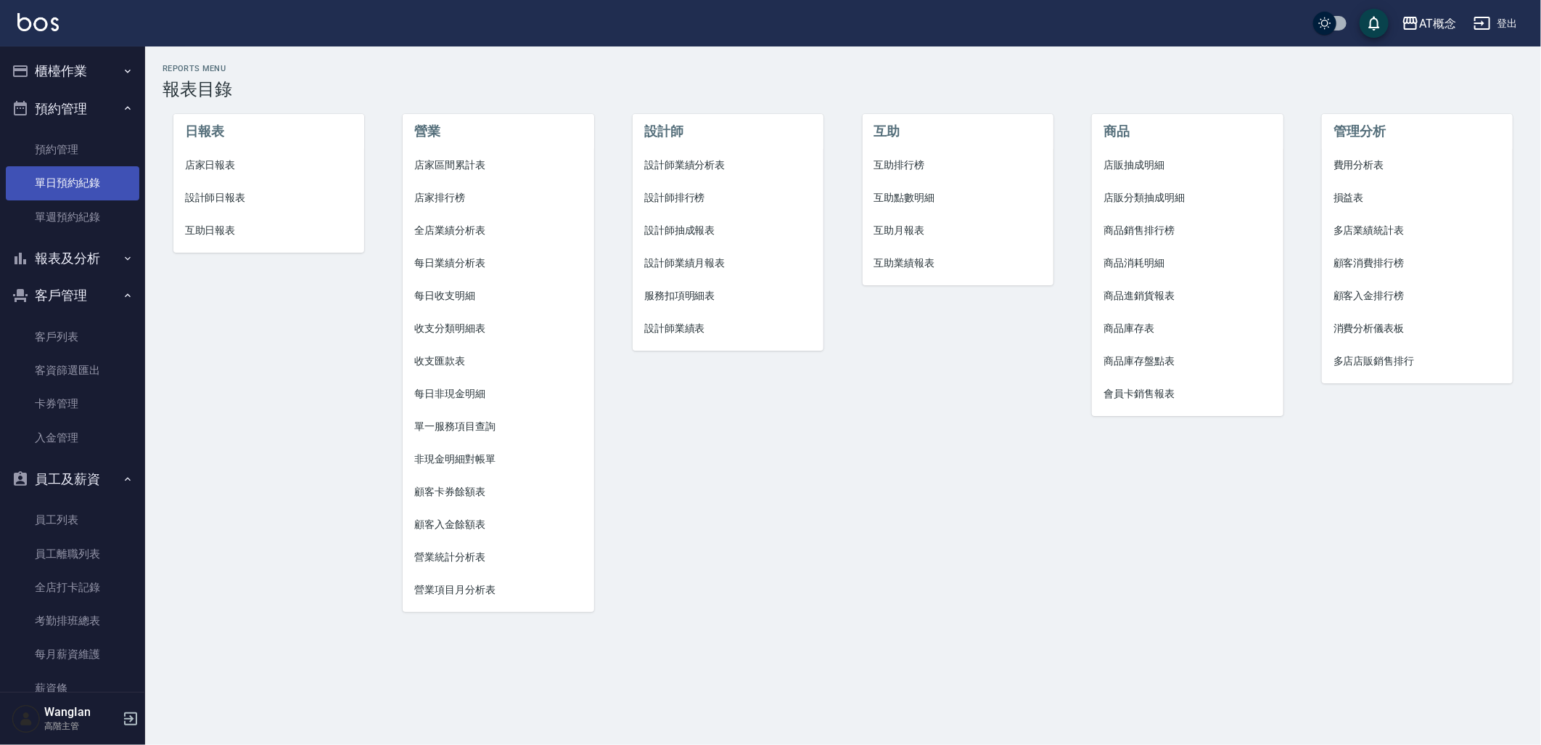
click at [83, 183] on link "單日預約紀錄" at bounding box center [73, 182] width 134 height 33
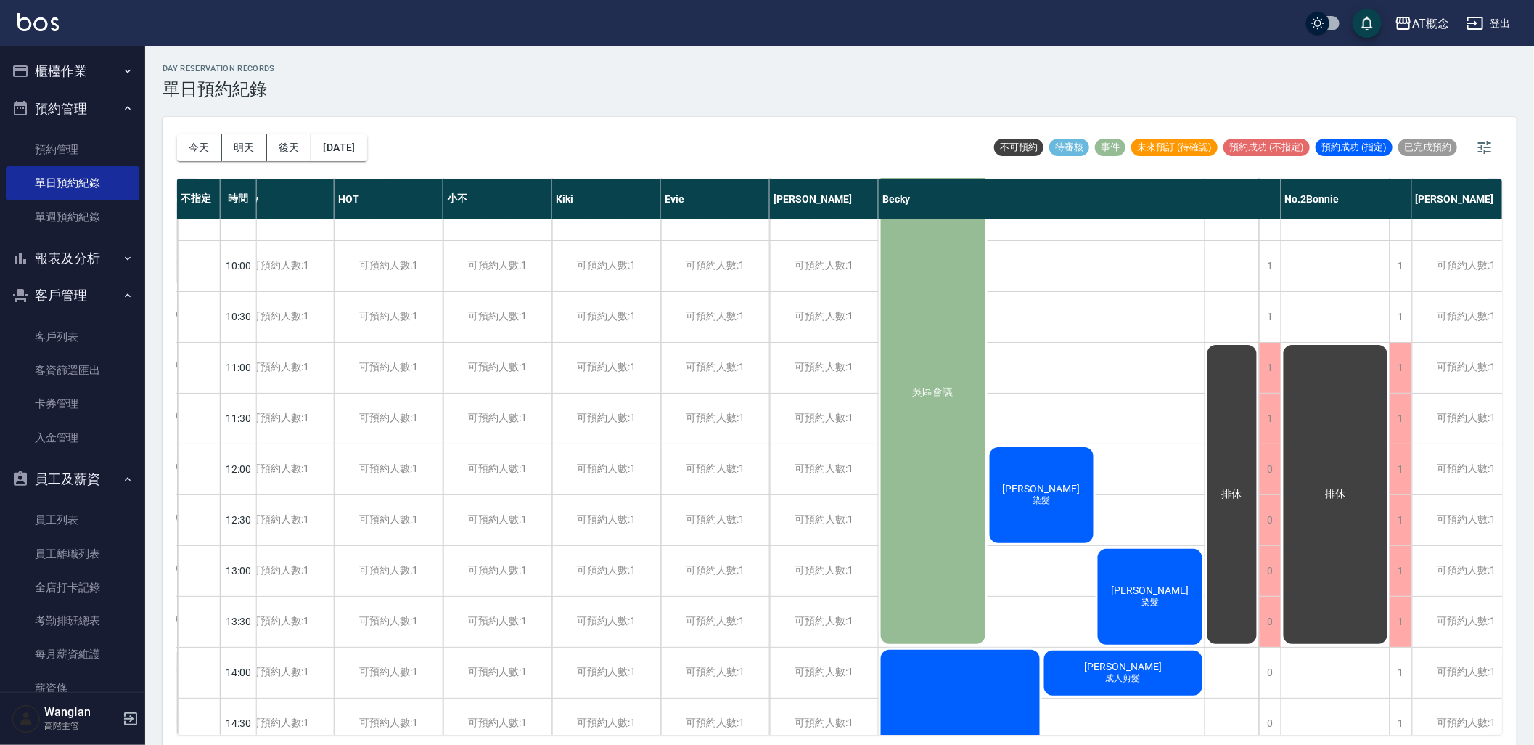
scroll to position [81, 927]
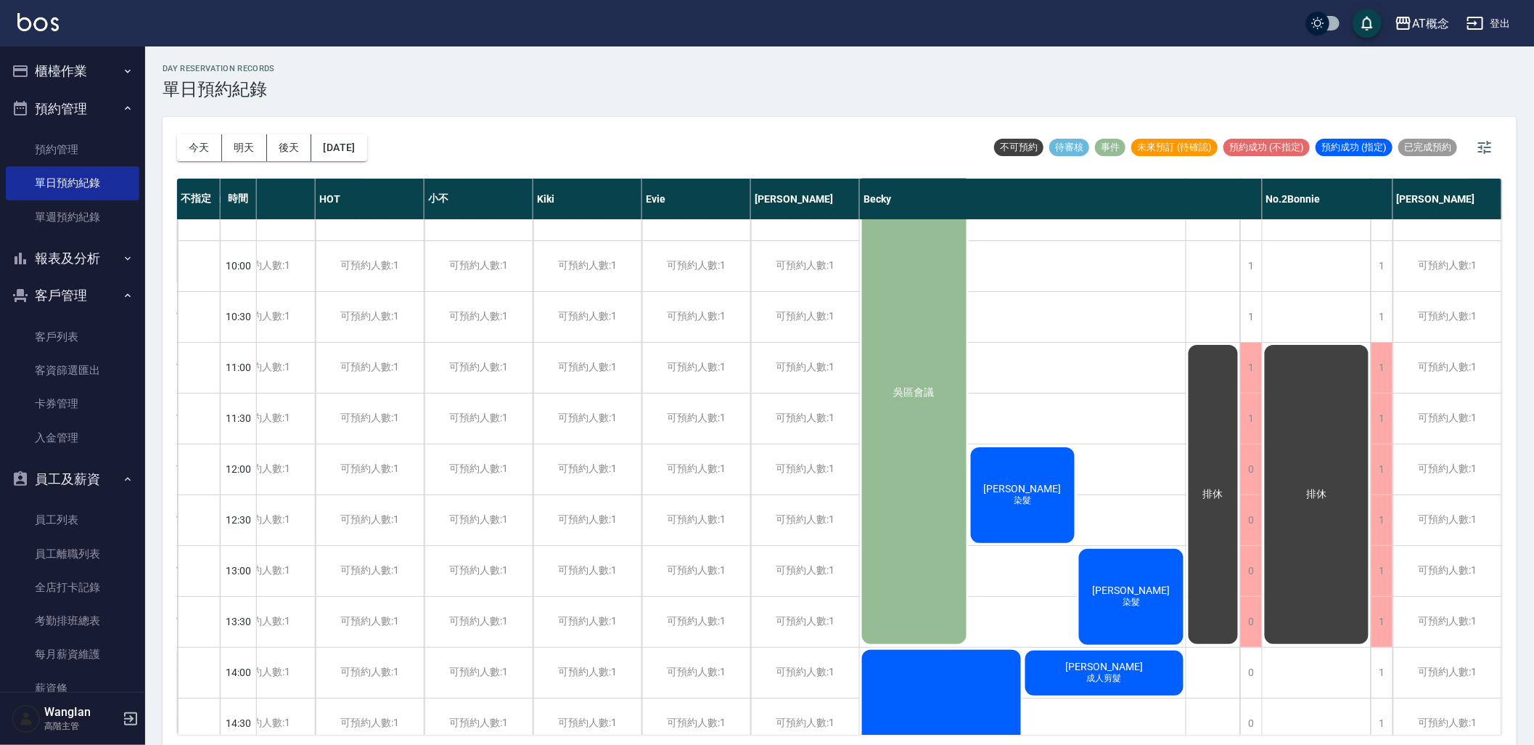
click at [160, 461] on div "day Reservation records 單日預約紀錄 [DATE] [DATE] [DATE] [DATE] 不可預約 待審核 事件 未來預訂 (待確…" at bounding box center [839, 397] width 1389 height 702
